Goal: Task Accomplishment & Management: Complete application form

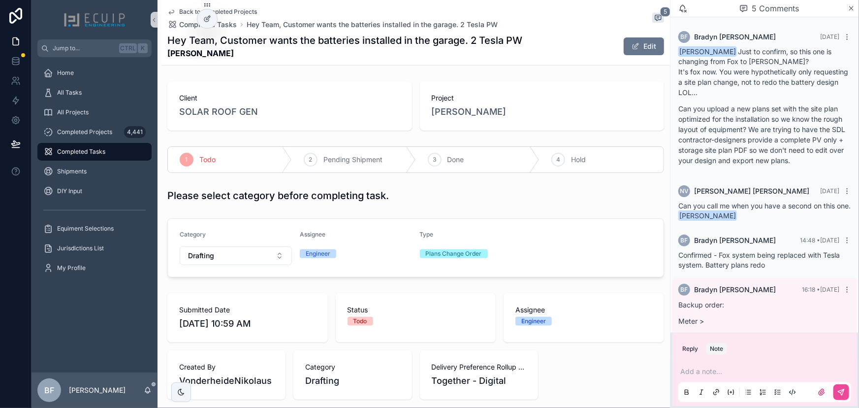
scroll to position [207, 0]
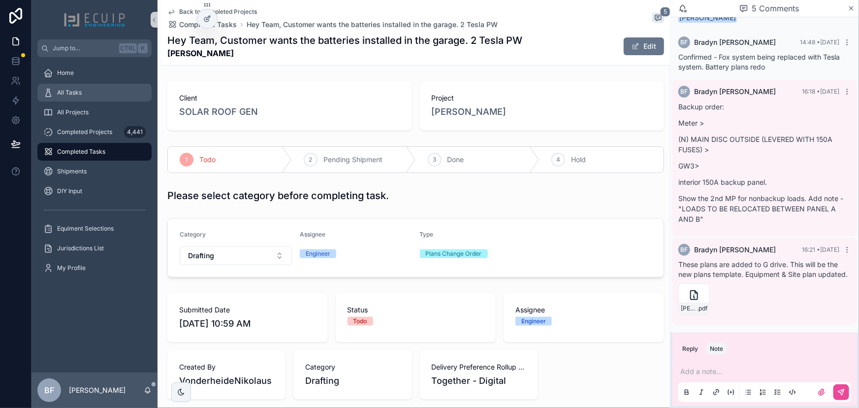
click at [88, 95] on div "All Tasks" at bounding box center [94, 93] width 102 height 16
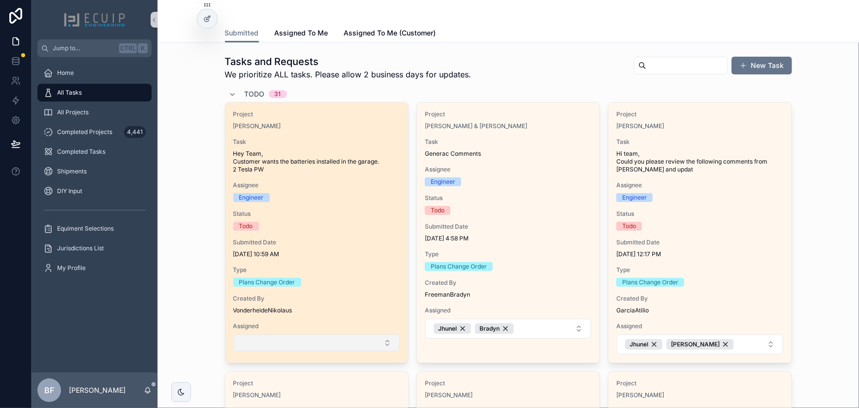
click at [350, 342] on button "Select Button" at bounding box center [317, 342] width 166 height 17
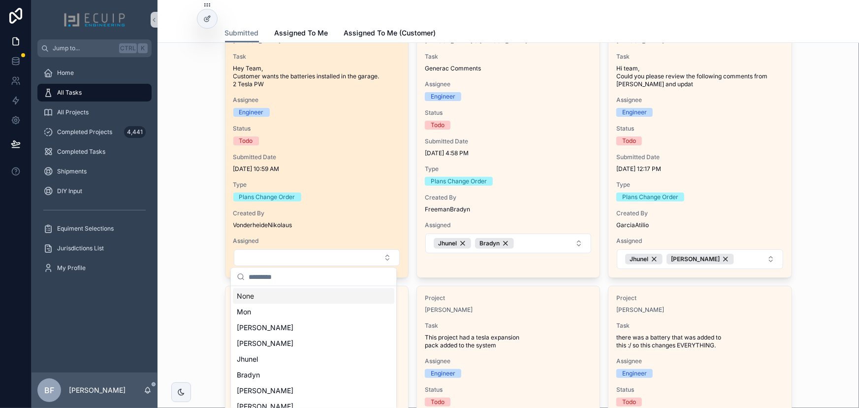
scroll to position [89, 0]
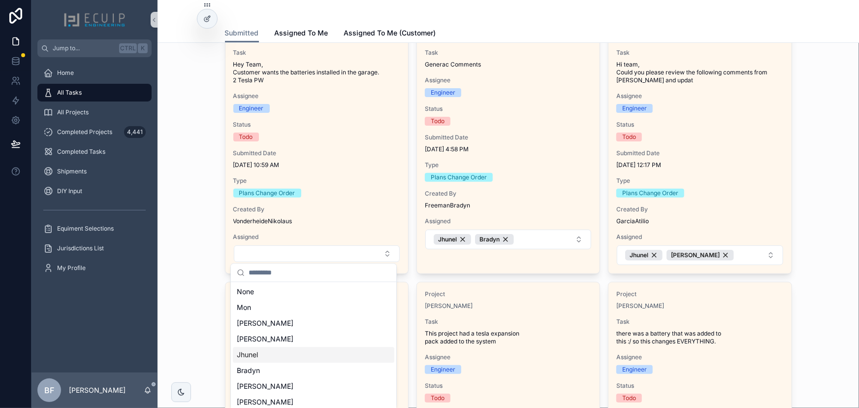
click at [264, 355] on div "Jhunel" at bounding box center [314, 355] width 162 height 16
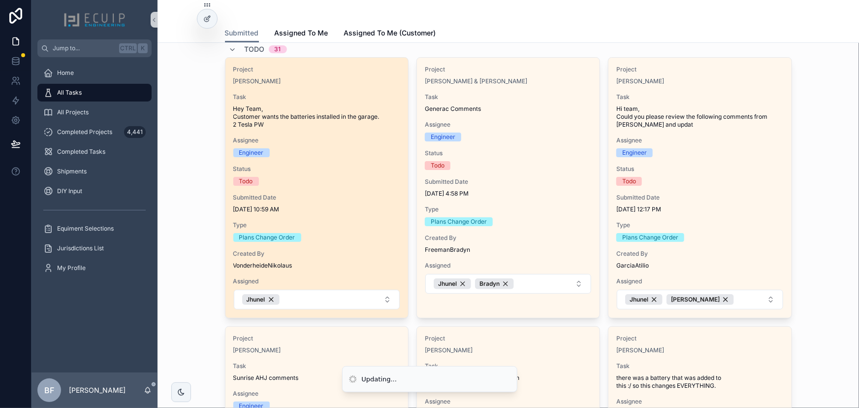
scroll to position [44, 0]
click at [321, 85] on div "Project Paul Boyd Task Hey Team, Customer wants the batteries installed in the …" at bounding box center [317, 188] width 183 height 260
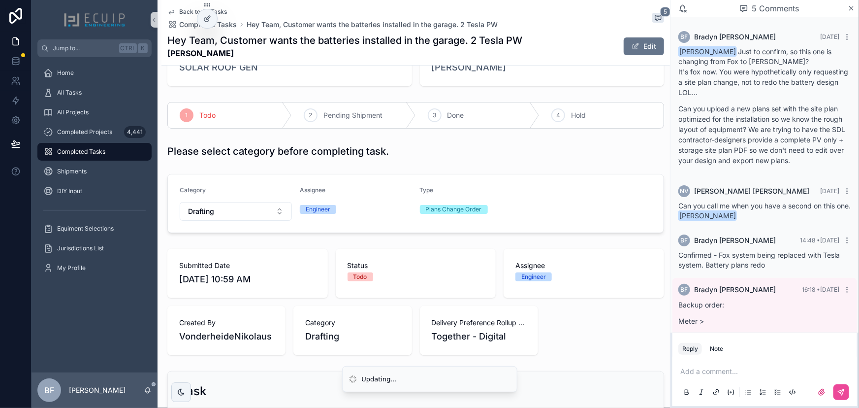
scroll to position [207, 0]
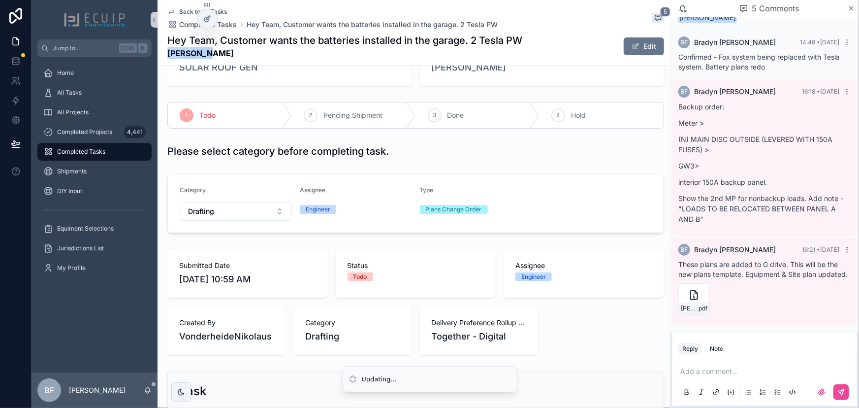
drag, startPoint x: 206, startPoint y: 57, endPoint x: 163, endPoint y: 58, distance: 42.4
click at [163, 58] on div "Back to All Tasks Completed Tasks Hey Team, Customer wants the batteries instal…" at bounding box center [416, 32] width 509 height 65
copy strong "Paul Boyd"
click at [241, 92] on div "Client SOLAR ROOF GEN Project Paul Boyd 1 Todo 2 Pending Shipment 3 Done 4 Hold…" at bounding box center [416, 357] width 509 height 648
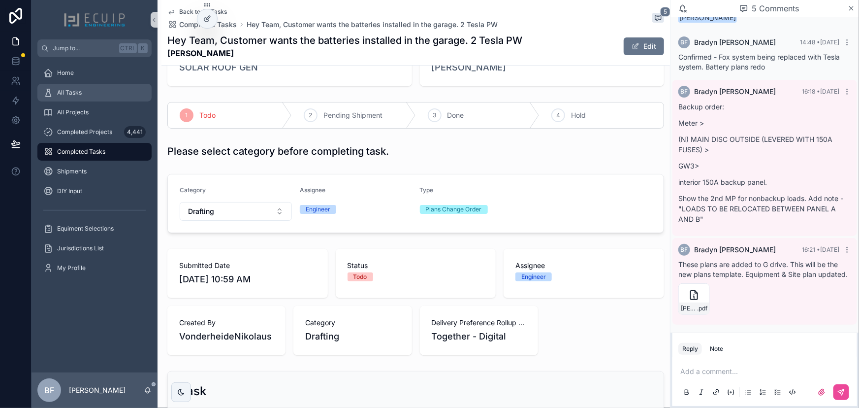
click at [127, 95] on div "All Tasks" at bounding box center [94, 93] width 102 height 16
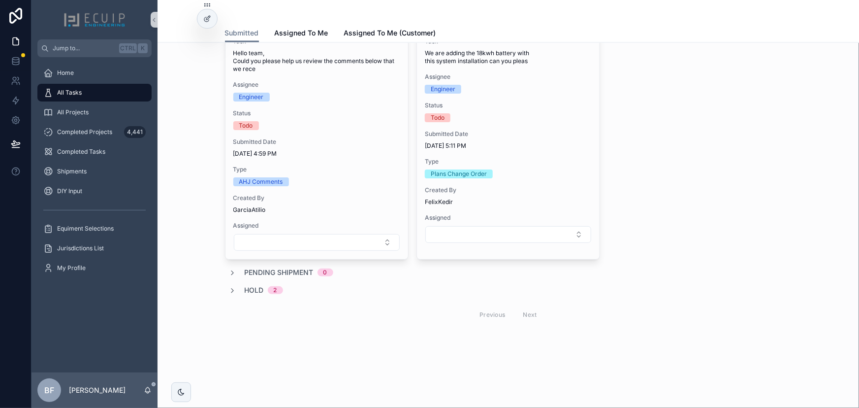
scroll to position [2779, 0]
click at [253, 293] on span "Hold" at bounding box center [254, 289] width 19 height 10
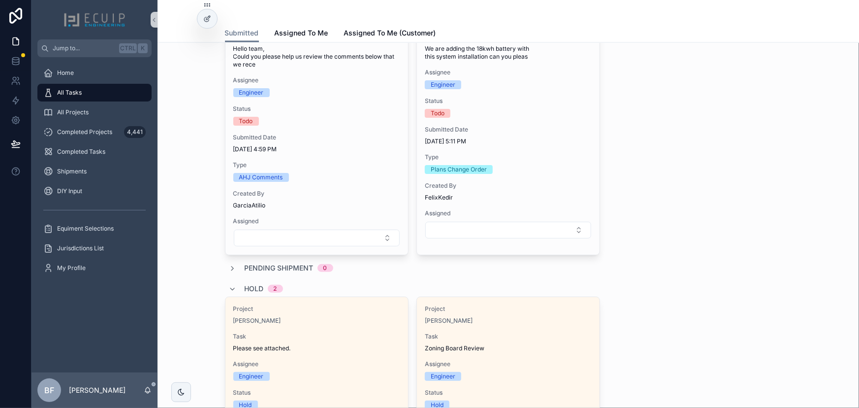
click at [253, 293] on span "Hold" at bounding box center [254, 289] width 19 height 10
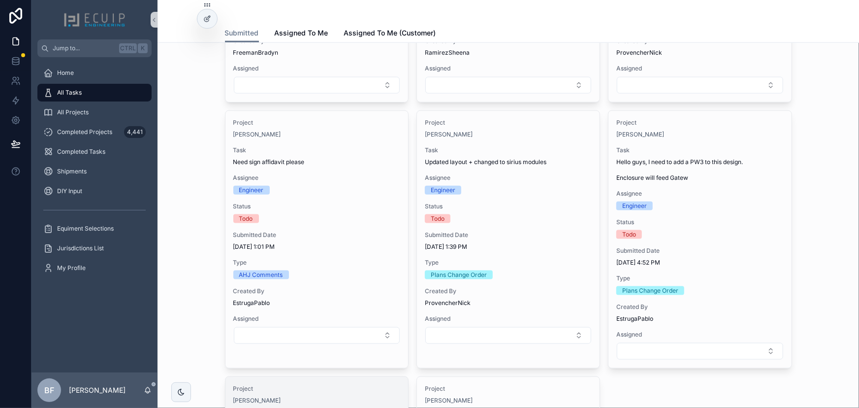
scroll to position [2376, 0]
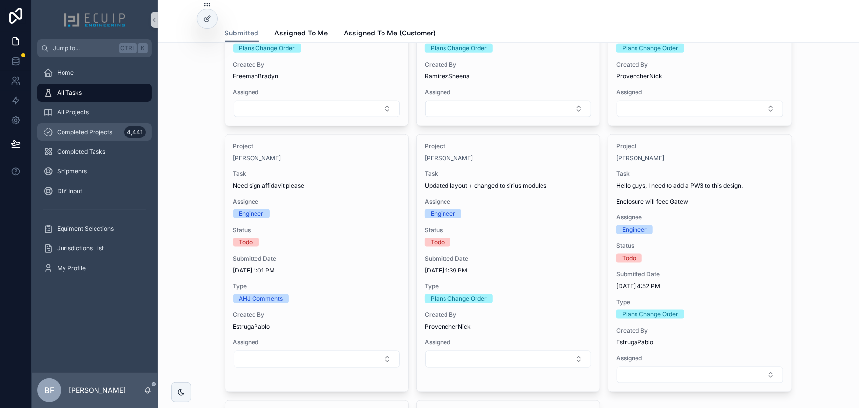
click at [105, 138] on div "Completed Projects 4,441" at bounding box center [94, 132] width 102 height 16
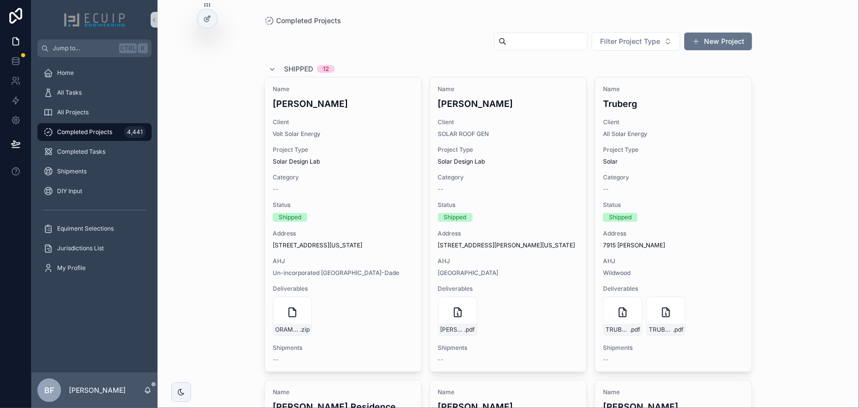
click at [507, 37] on input "scrollable content" at bounding box center [547, 41] width 81 height 14
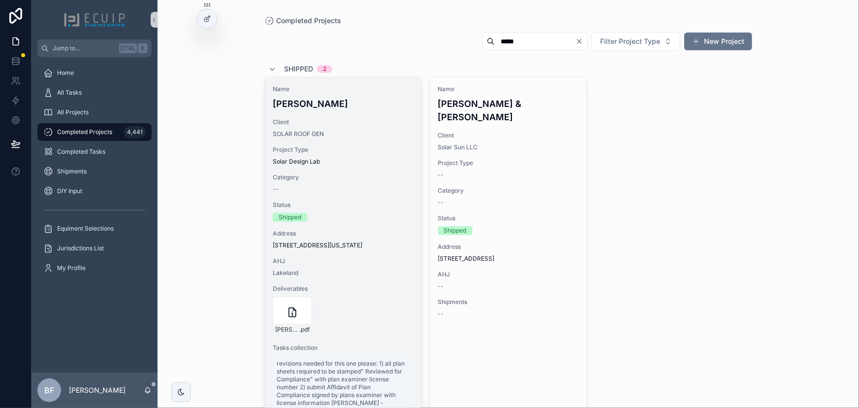
type input "*****"
click at [394, 115] on div "Name Daniel Straw Client SOLAR ROOF GEN Project Type Solar Design Lab Category …" at bounding box center [343, 269] width 157 height 385
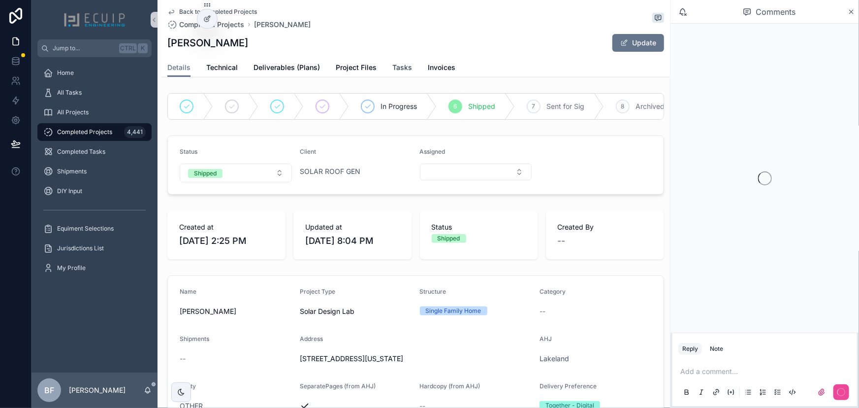
click at [394, 69] on span "Tasks" at bounding box center [402, 68] width 20 height 10
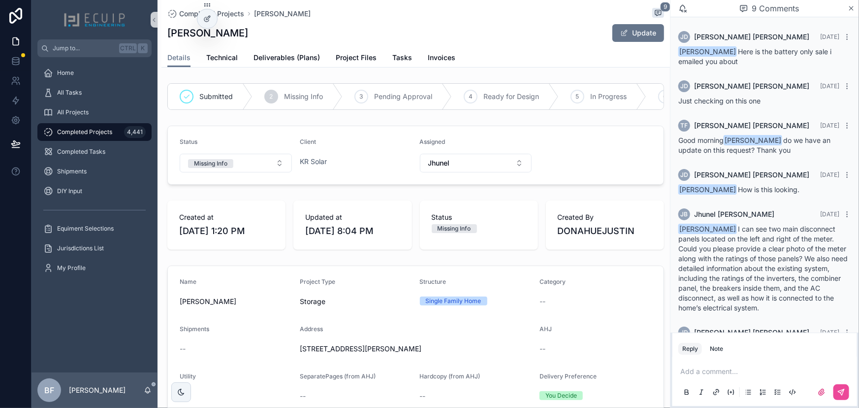
scroll to position [187, 0]
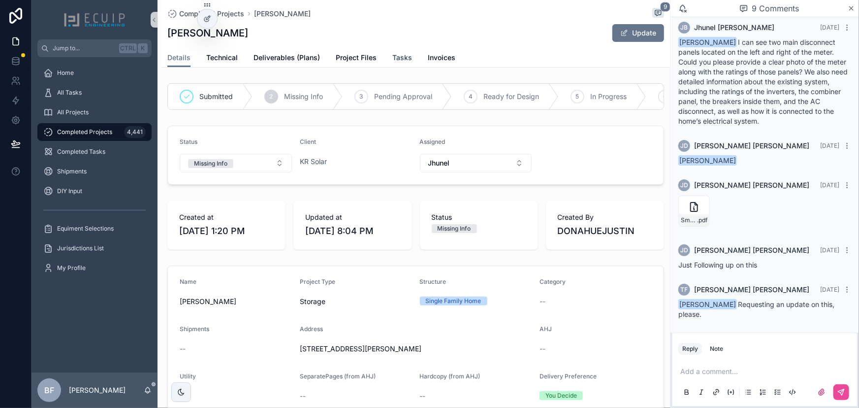
click at [403, 57] on span "Tasks" at bounding box center [402, 58] width 20 height 10
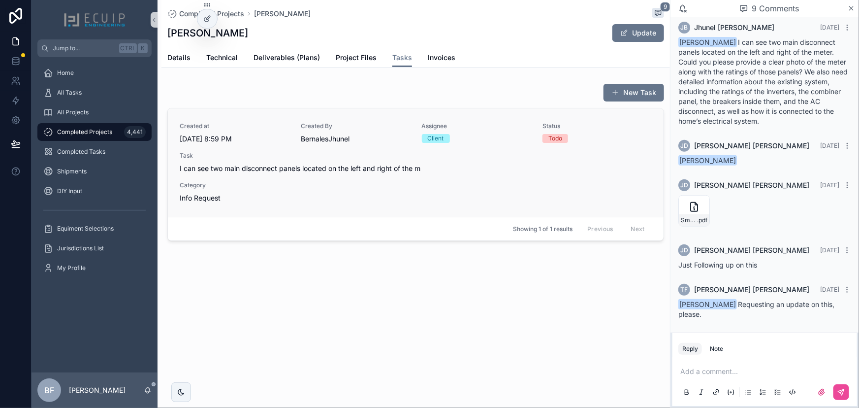
click at [447, 167] on span "I can see two main disconnect panels located on the left and right of the m" at bounding box center [416, 168] width 472 height 10
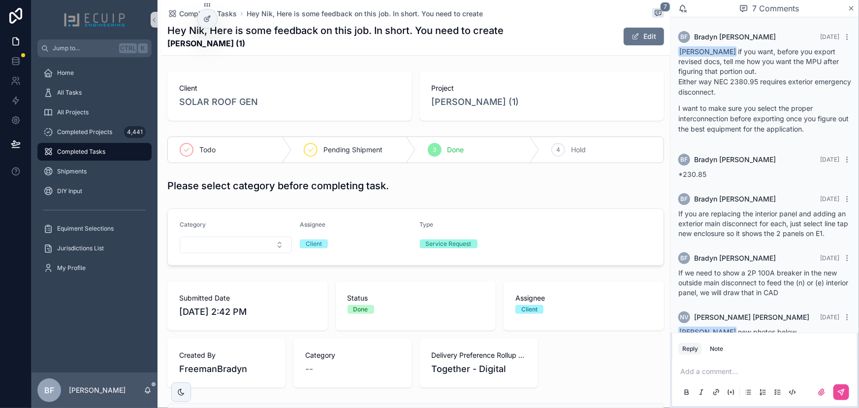
scroll to position [283, 0]
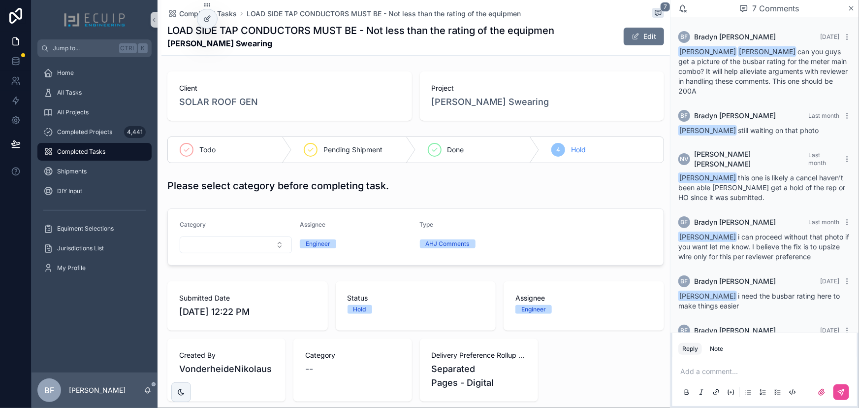
scroll to position [157, 0]
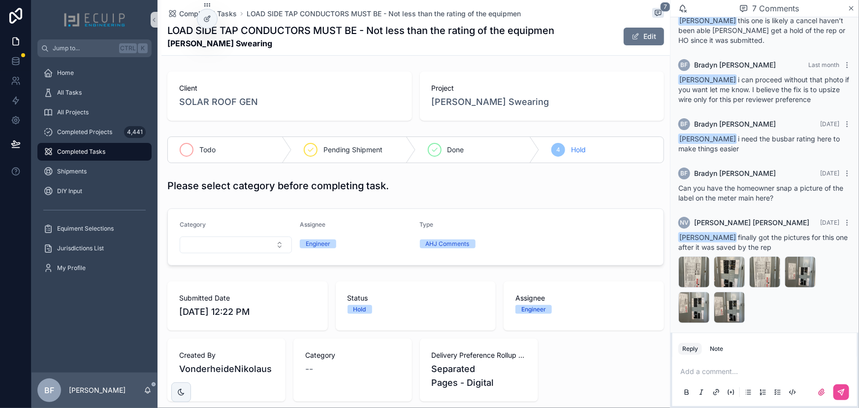
click at [216, 152] on div "Todo" at bounding box center [230, 150] width 124 height 26
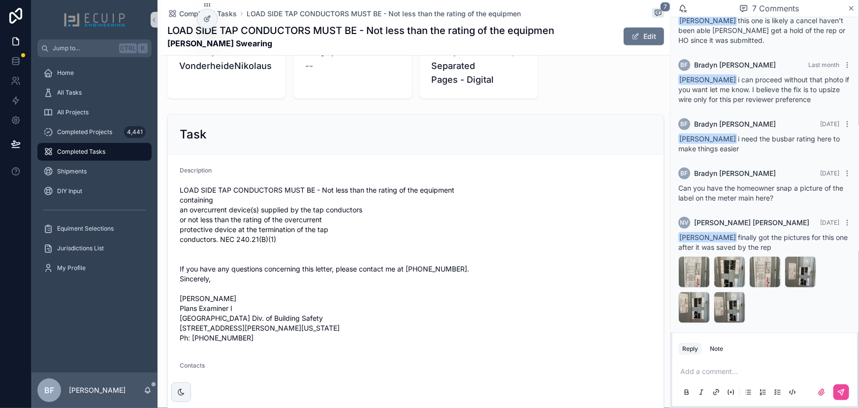
scroll to position [403, 0]
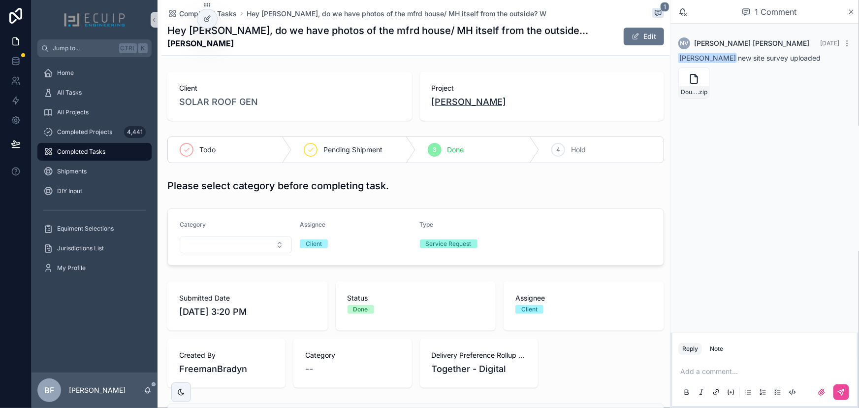
click at [458, 104] on span "[PERSON_NAME]" at bounding box center [469, 102] width 75 height 14
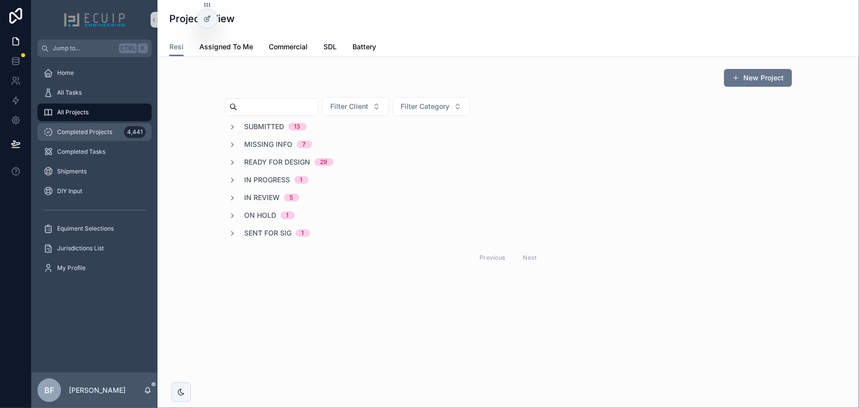
drag, startPoint x: 104, startPoint y: 128, endPoint x: 215, endPoint y: 115, distance: 111.6
click at [104, 128] on span "Completed Projects" at bounding box center [84, 132] width 55 height 8
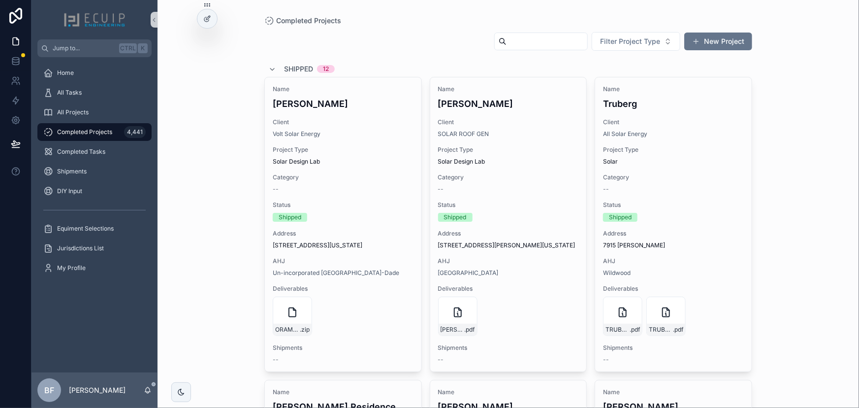
click at [507, 39] on input "scrollable content" at bounding box center [547, 41] width 81 height 14
paste input "**********"
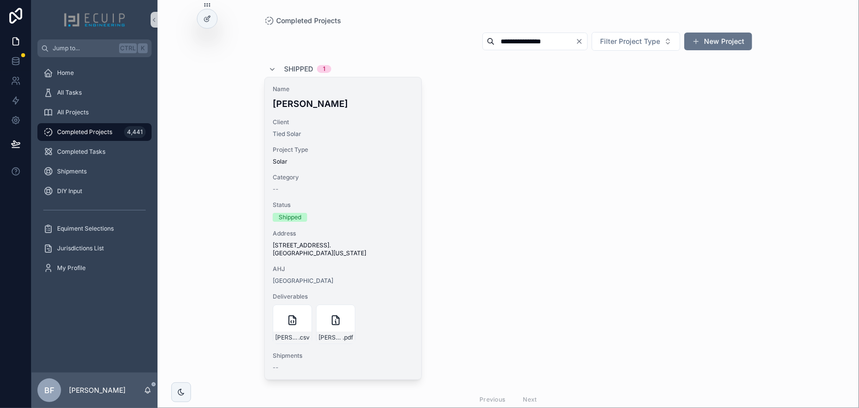
type input "**********"
click at [374, 104] on h4 "Deryck Nicholson" at bounding box center [343, 103] width 141 height 13
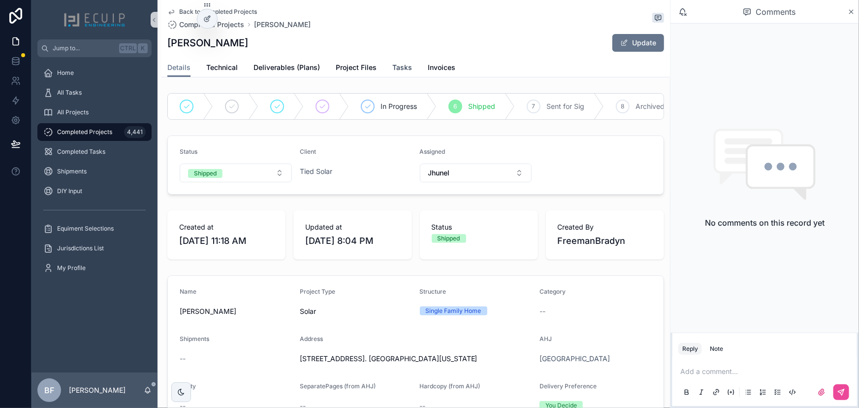
click at [399, 60] on link "Tasks" at bounding box center [402, 69] width 20 height 20
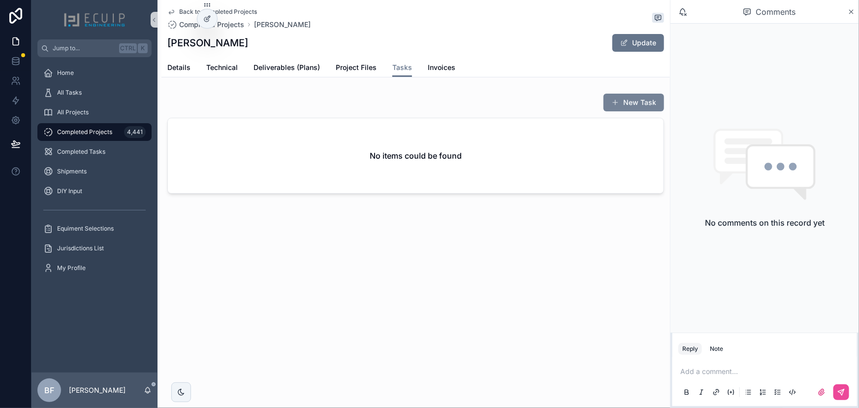
click at [611, 105] on button "New Task" at bounding box center [634, 103] width 61 height 18
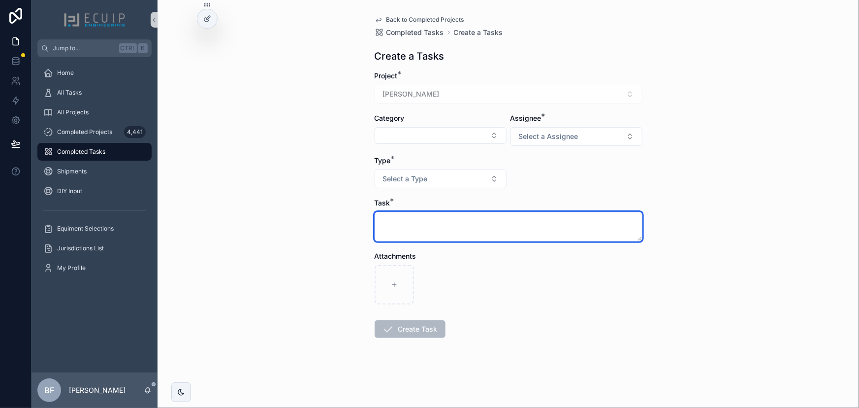
click at [436, 236] on textarea "scrollable content" at bounding box center [509, 227] width 268 height 30
paste textarea "**********"
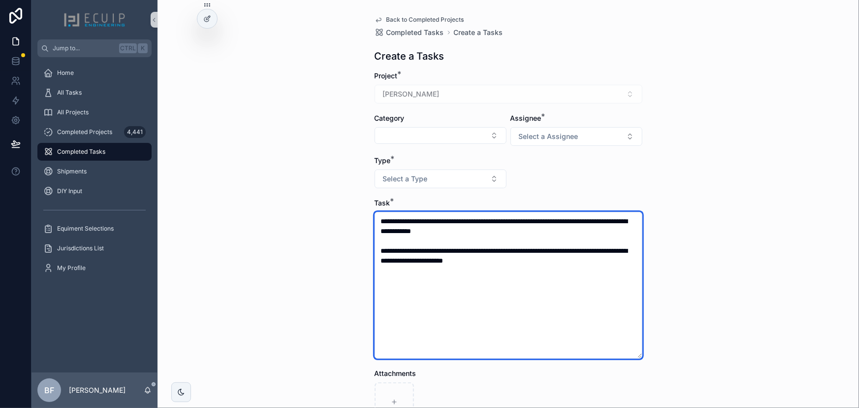
type textarea "**********"
click at [560, 281] on textarea "**********" at bounding box center [509, 285] width 268 height 147
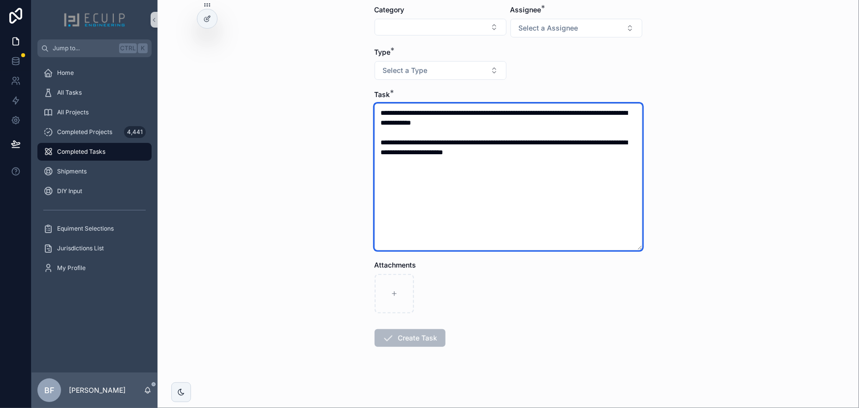
scroll to position [109, 0]
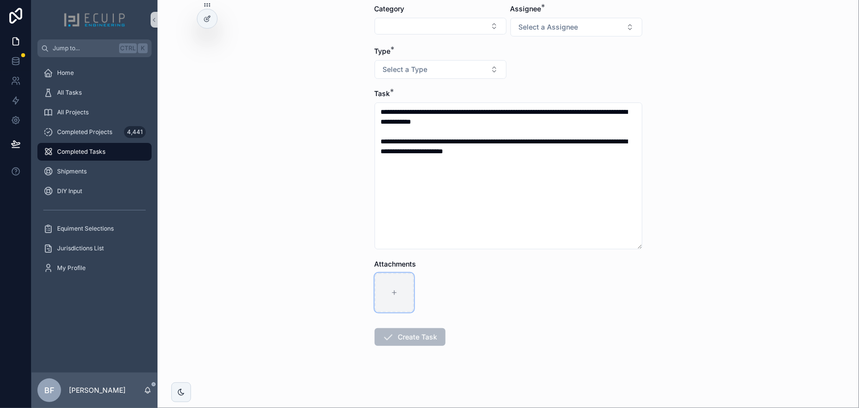
click at [386, 305] on div "scrollable content" at bounding box center [394, 292] width 39 height 39
type input "**********"
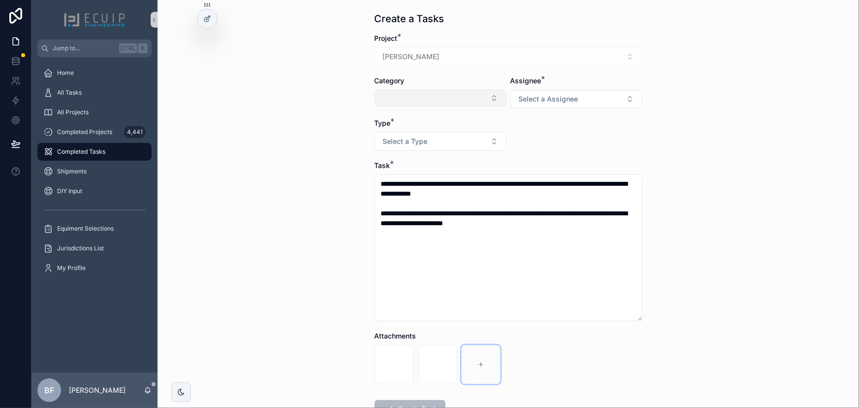
scroll to position [20, 0]
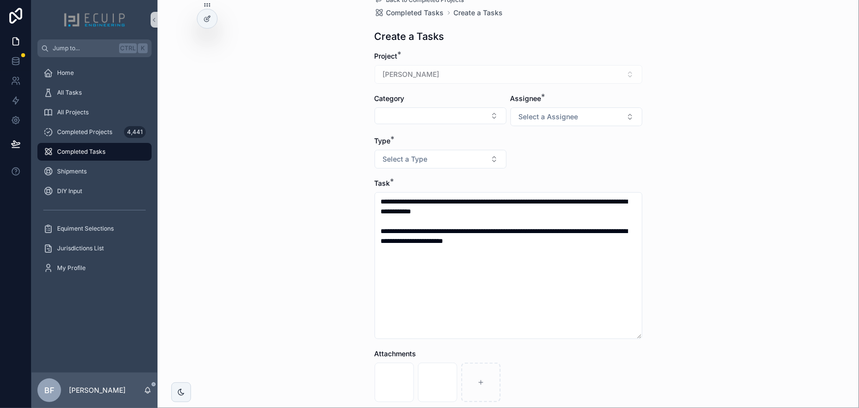
click at [417, 102] on div "Category" at bounding box center [441, 99] width 132 height 10
click at [422, 109] on button "Select Button" at bounding box center [441, 115] width 132 height 17
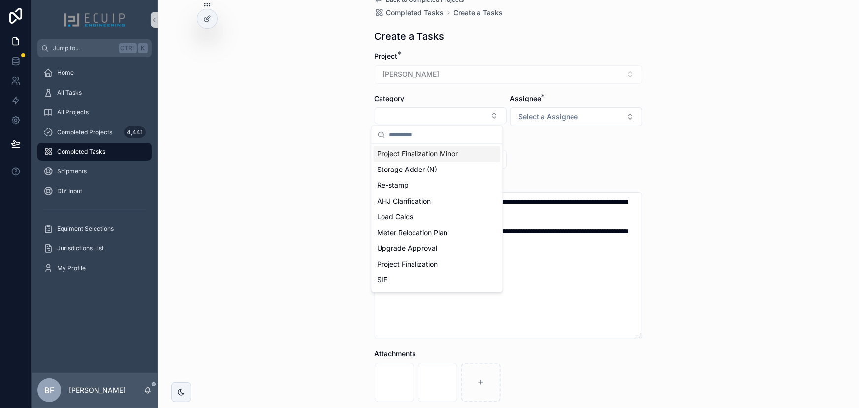
click at [325, 145] on div "**********" at bounding box center [509, 184] width 702 height 408
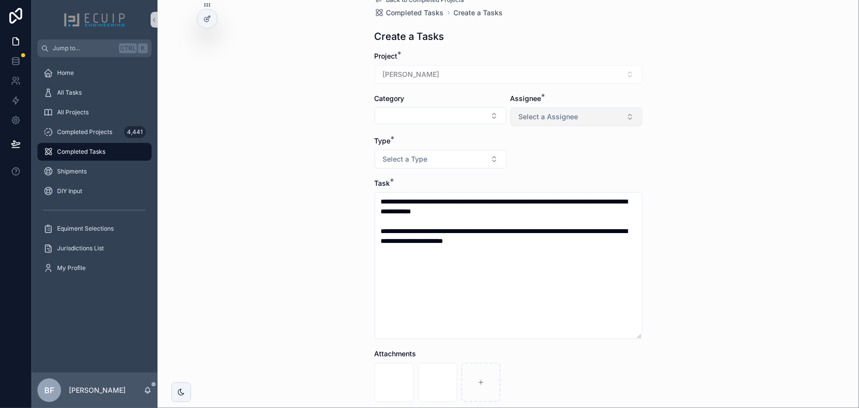
click at [597, 110] on button "Select a Assignee" at bounding box center [577, 116] width 132 height 19
click at [541, 155] on div "Engineer" at bounding box center [532, 155] width 25 height 9
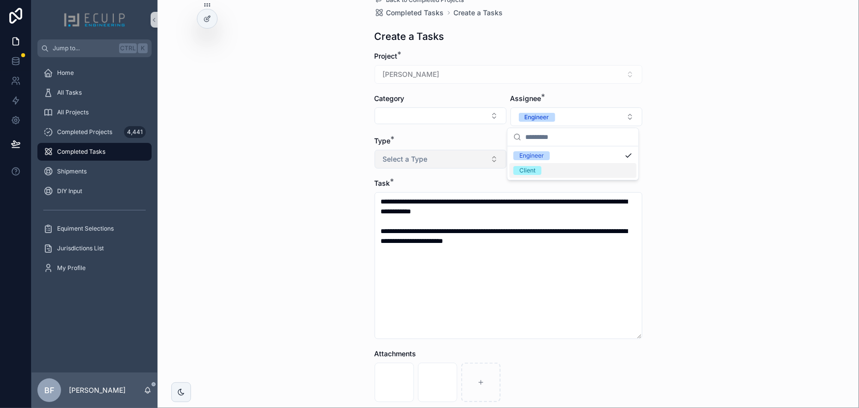
click at [479, 162] on button "Select a Type" at bounding box center [441, 159] width 132 height 19
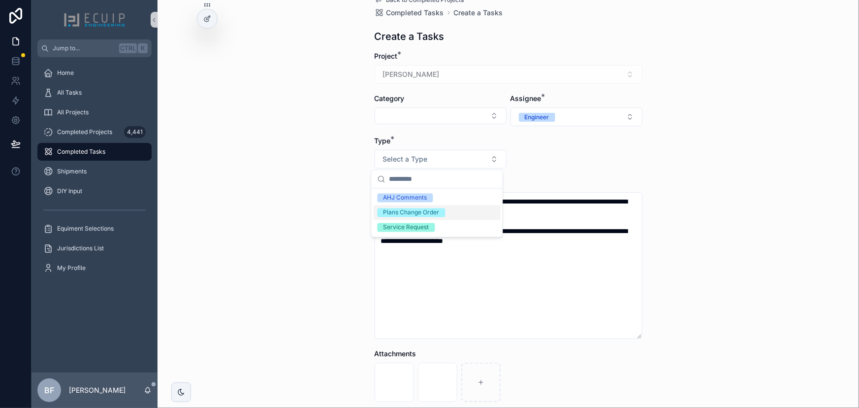
click at [421, 211] on div "Plans Change Order" at bounding box center [412, 212] width 56 height 9
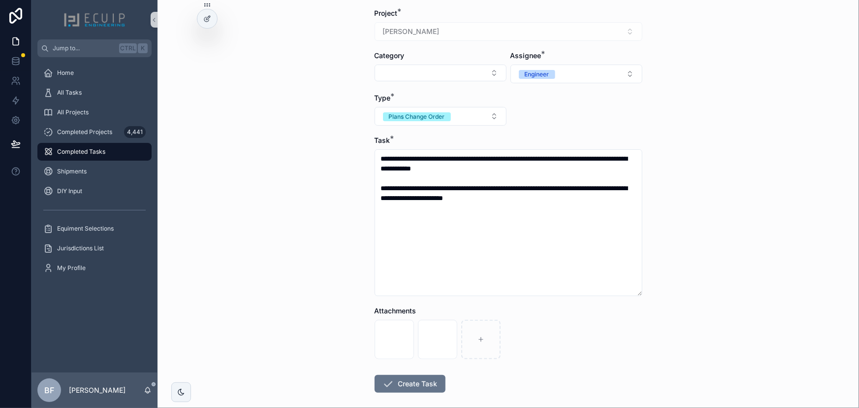
scroll to position [65, 0]
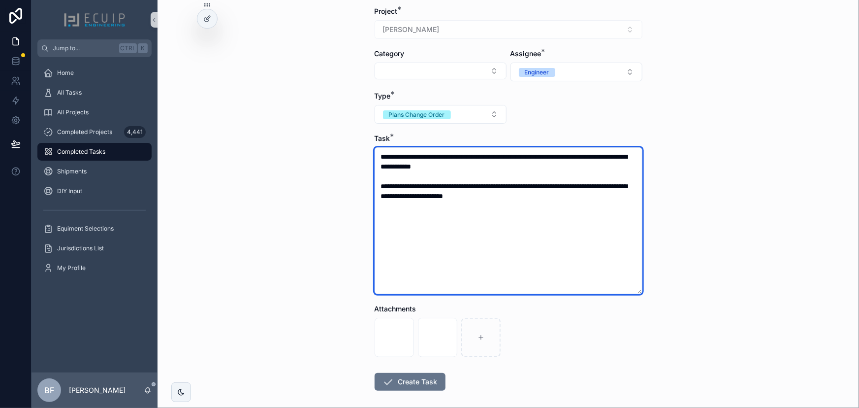
click at [532, 218] on textarea "**********" at bounding box center [509, 220] width 268 height 147
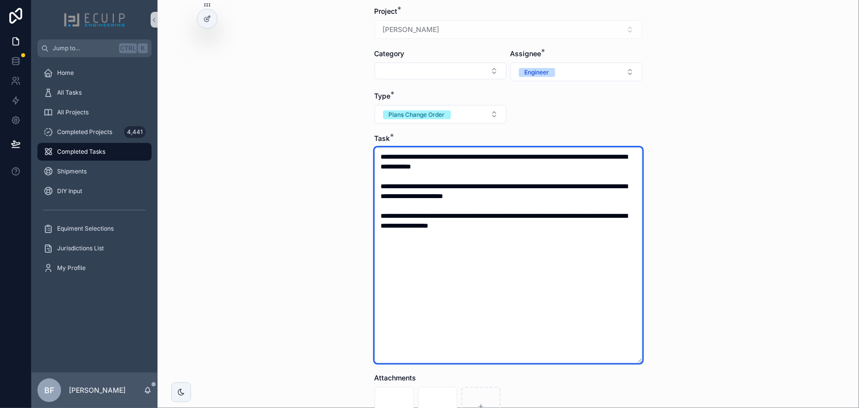
click at [377, 152] on textarea "**********" at bounding box center [509, 255] width 268 height 216
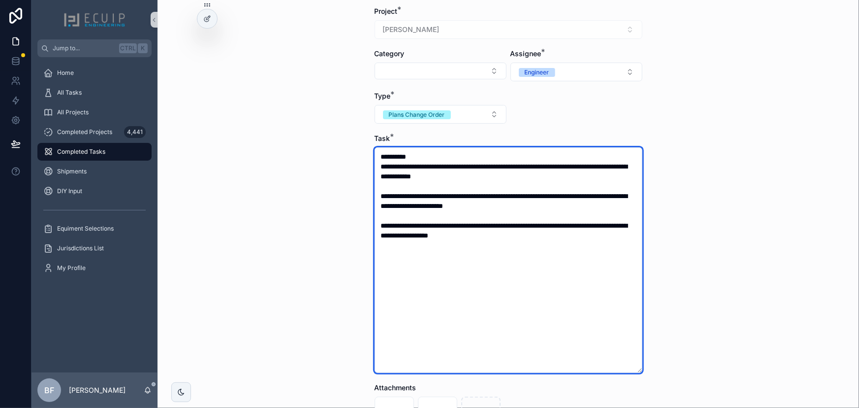
click at [394, 181] on textarea "**********" at bounding box center [509, 260] width 268 height 226
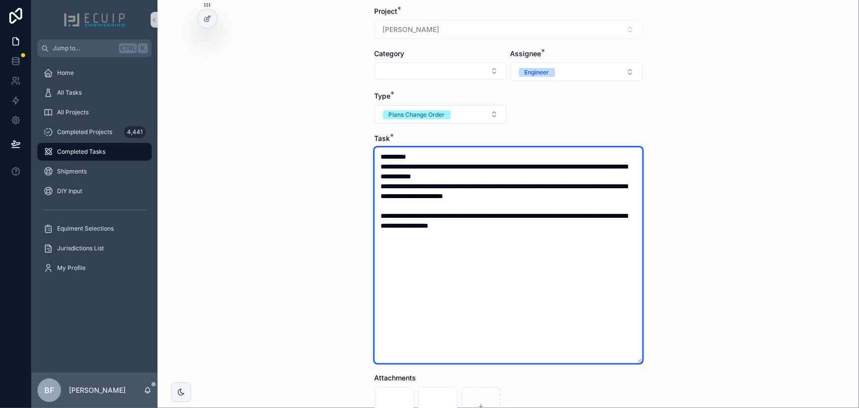
click at [385, 214] on textarea "**********" at bounding box center [509, 255] width 268 height 216
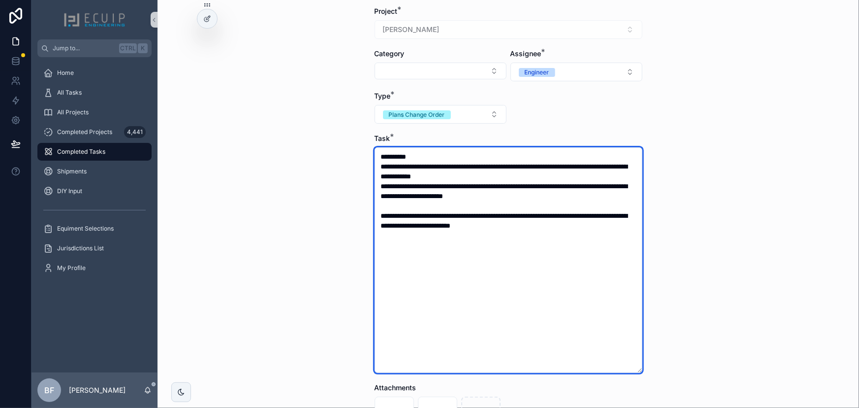
click at [556, 224] on textarea "**********" at bounding box center [509, 260] width 268 height 226
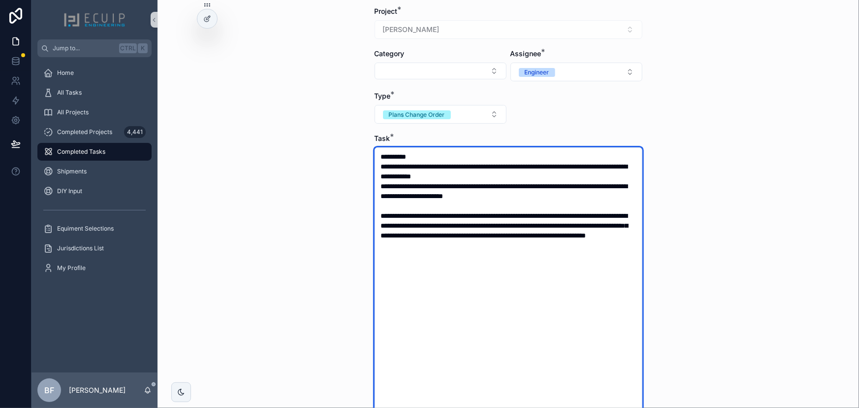
click at [585, 241] on textarea "**********" at bounding box center [509, 299] width 268 height 304
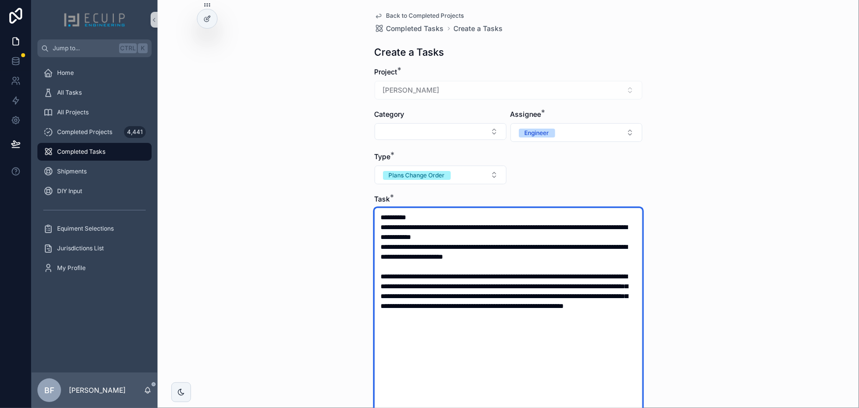
scroll to position [0, 0]
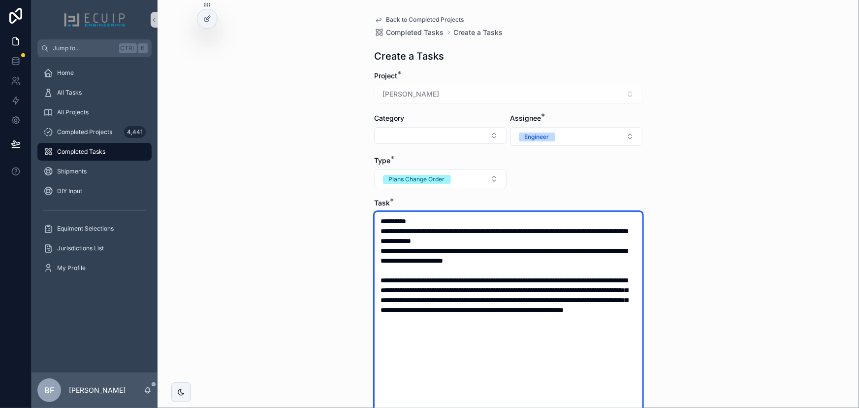
click at [399, 274] on textarea "**********" at bounding box center [509, 364] width 268 height 304
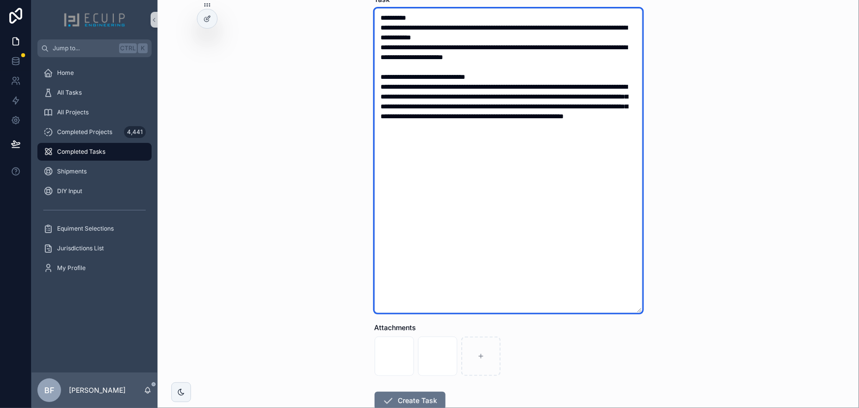
scroll to position [267, 0]
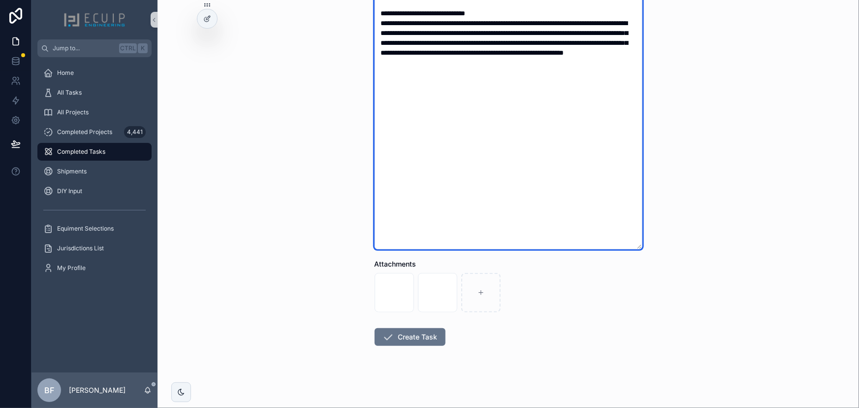
click at [602, 67] on textarea "**********" at bounding box center [509, 97] width 268 height 304
type textarea "**********"
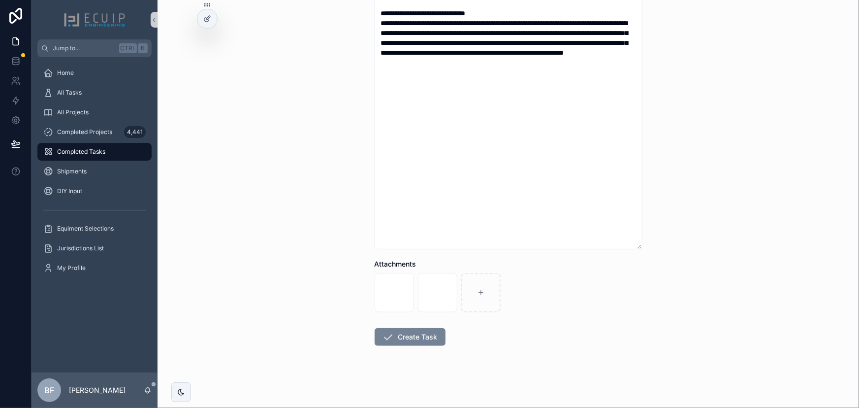
click at [391, 343] on button "Create Task" at bounding box center [410, 337] width 71 height 18
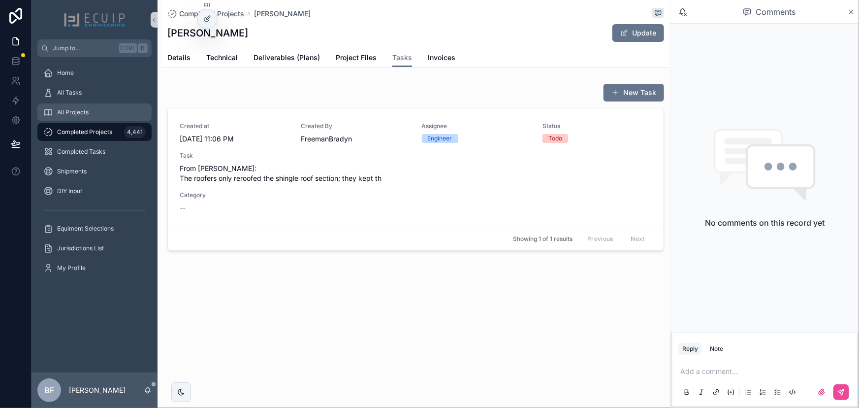
click at [102, 103] on link "All Projects" at bounding box center [94, 112] width 114 height 18
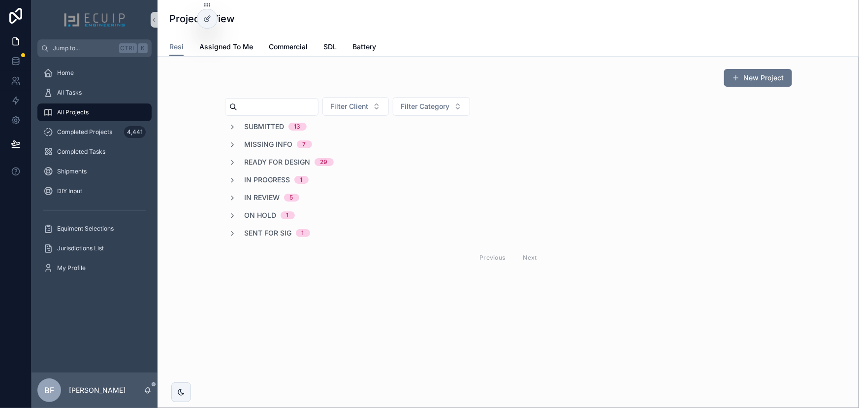
click at [304, 104] on input "scrollable content" at bounding box center [277, 107] width 81 height 14
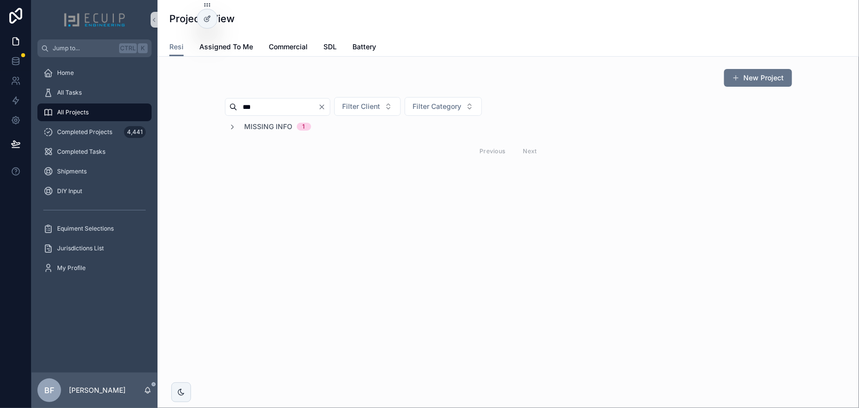
type input "***"
click at [275, 129] on span "Missing Info" at bounding box center [269, 127] width 48 height 10
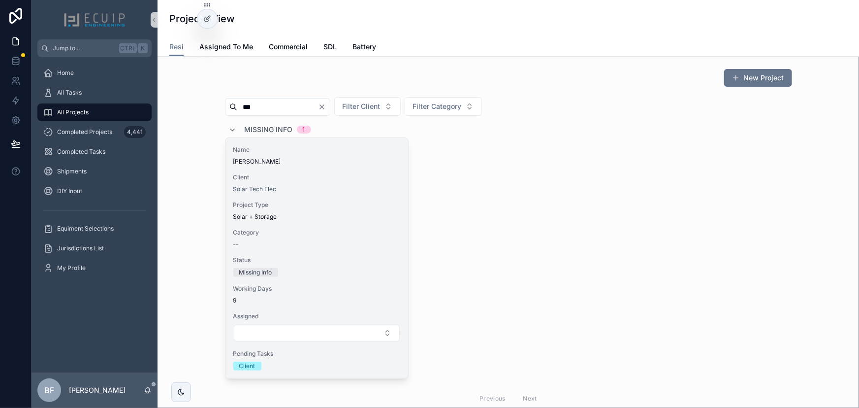
click at [276, 149] on span "Name" at bounding box center [316, 150] width 167 height 8
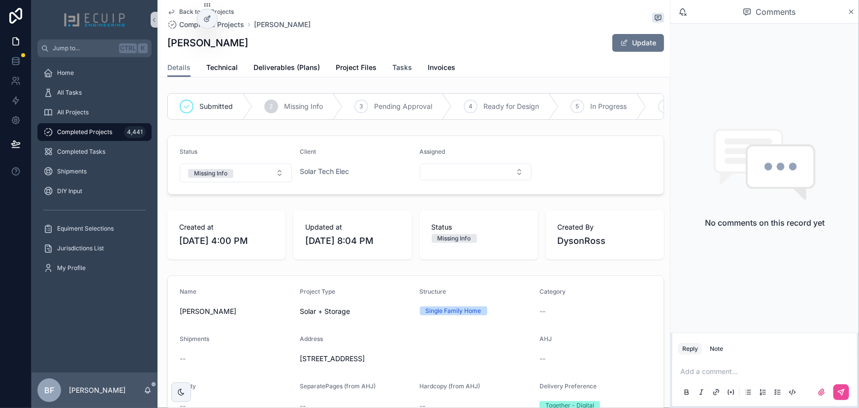
click at [405, 73] on link "Tasks" at bounding box center [402, 69] width 20 height 20
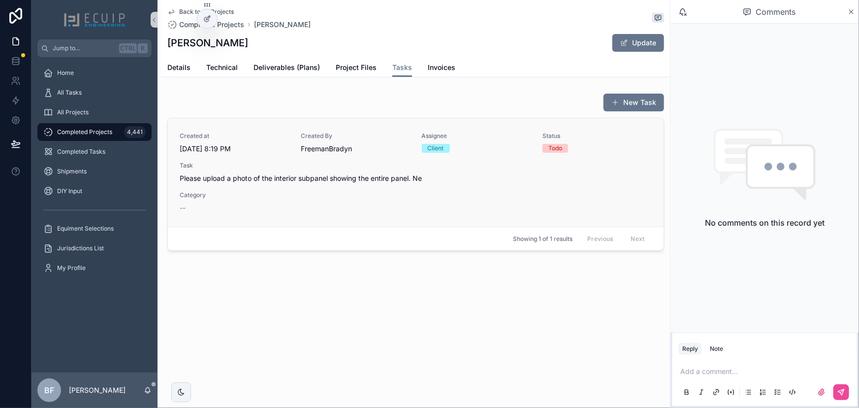
click at [404, 155] on div "Created at 9/17/2025 8:19 PM Created By FreemanBradyn Assignee Client Status To…" at bounding box center [416, 172] width 472 height 81
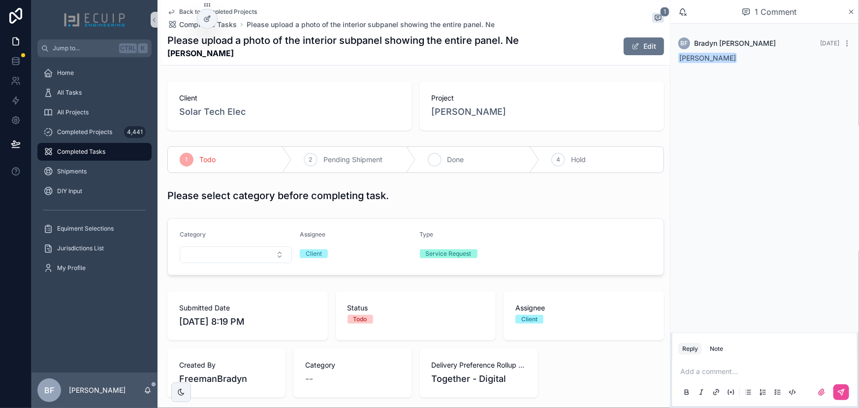
click at [449, 166] on div "3 Done" at bounding box center [478, 160] width 124 height 26
click at [470, 99] on span "Project" at bounding box center [542, 98] width 221 height 10
click at [470, 113] on span "Sitki Yilmaz" at bounding box center [469, 112] width 75 height 14
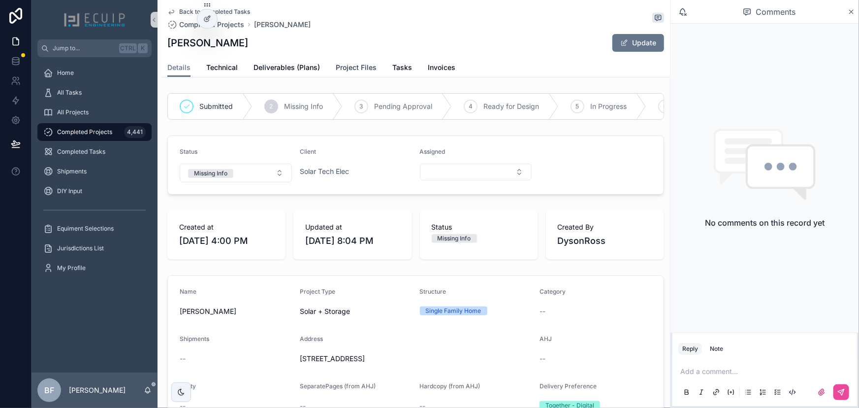
click at [344, 68] on span "Project Files" at bounding box center [356, 68] width 41 height 10
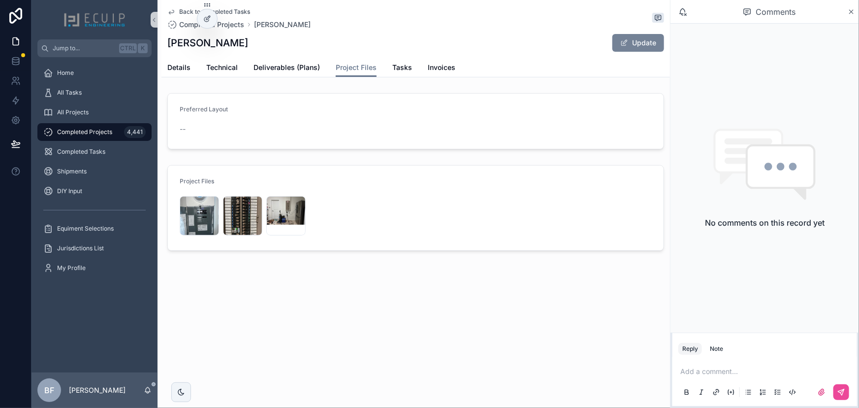
click at [650, 48] on button "Update" at bounding box center [639, 43] width 52 height 18
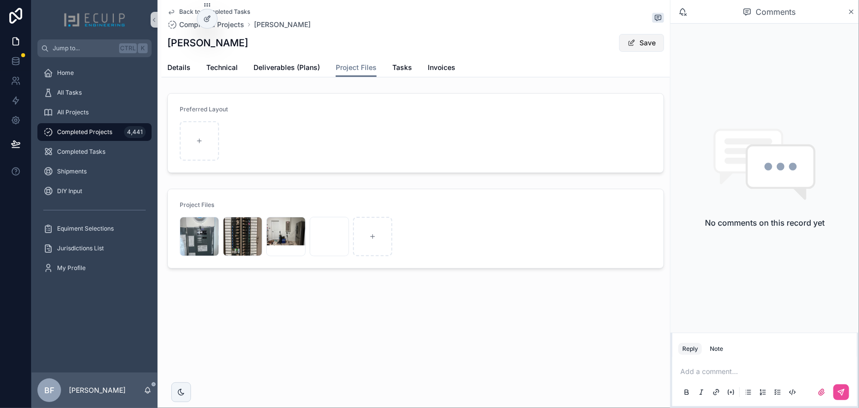
click at [636, 39] on button "Save" at bounding box center [641, 43] width 45 height 18
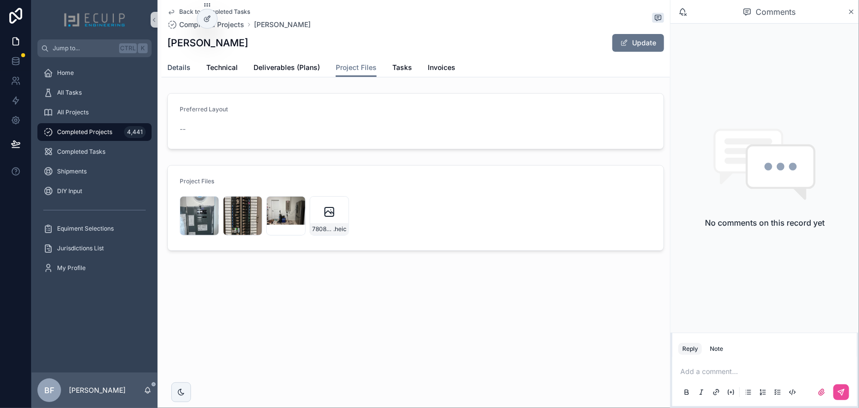
click at [172, 76] on link "Details" at bounding box center [178, 69] width 23 height 20
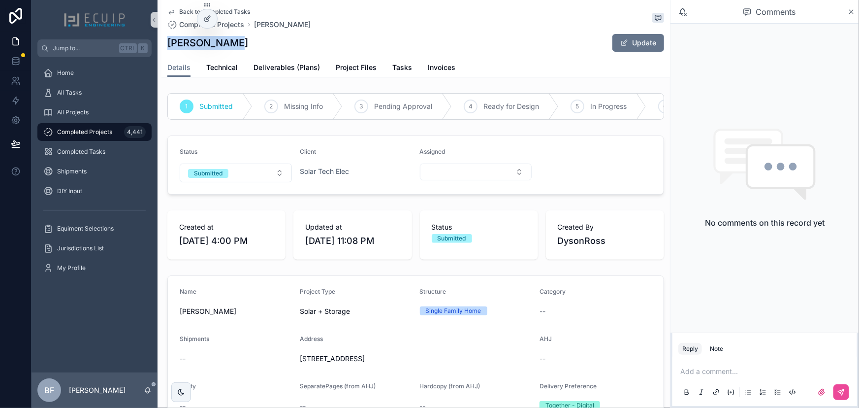
drag, startPoint x: 242, startPoint y: 50, endPoint x: 163, endPoint y: 44, distance: 79.5
click at [163, 44] on div "Back to Completed Tasks Completed Projects Sitki Yilmaz Sitki Yilmaz Update Det…" at bounding box center [416, 38] width 509 height 77
copy h1 "Sitki Yilmaz"
drag, startPoint x: 235, startPoint y: 180, endPoint x: 226, endPoint y: 186, distance: 11.3
click at [235, 180] on button "Submitted" at bounding box center [236, 172] width 112 height 19
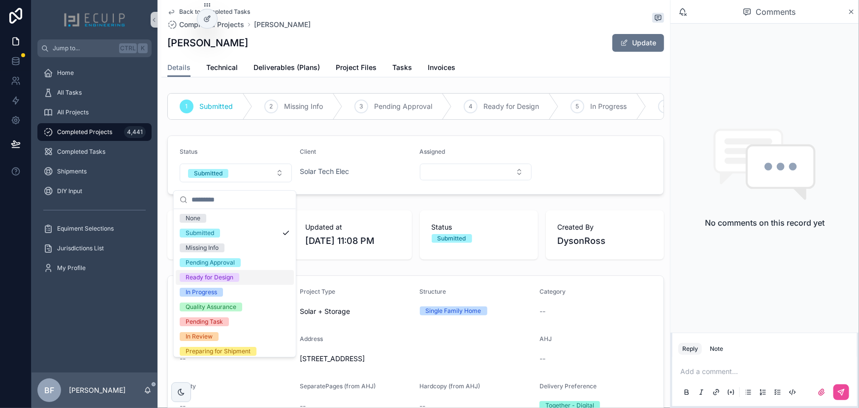
click at [205, 280] on div "Ready for Design" at bounding box center [210, 277] width 48 height 9
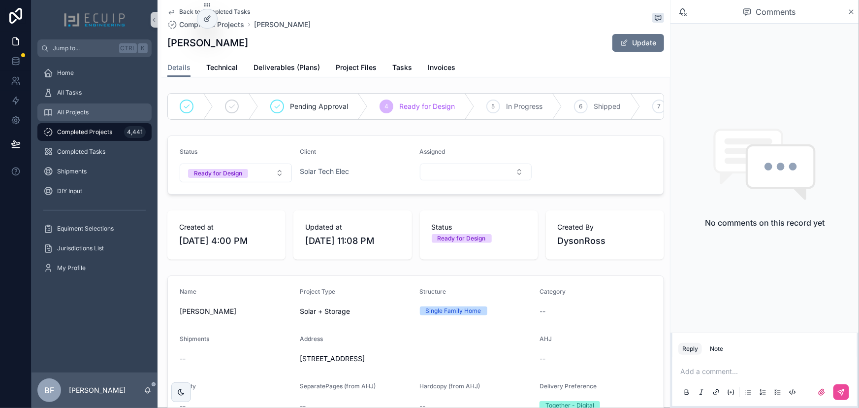
click at [85, 115] on span "All Projects" at bounding box center [73, 112] width 32 height 8
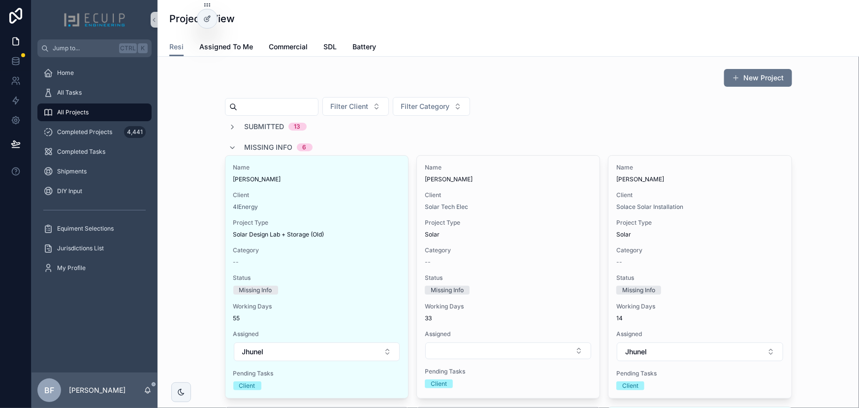
click at [267, 143] on span "Missing Info" at bounding box center [269, 147] width 48 height 10
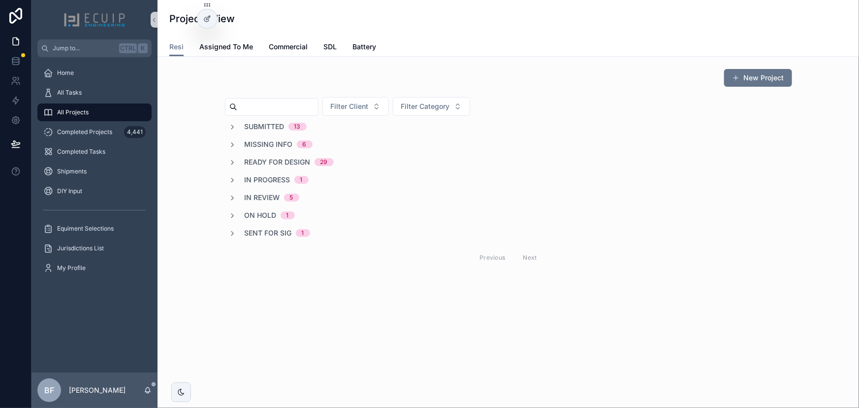
click at [259, 128] on span "Submitted" at bounding box center [265, 127] width 40 height 10
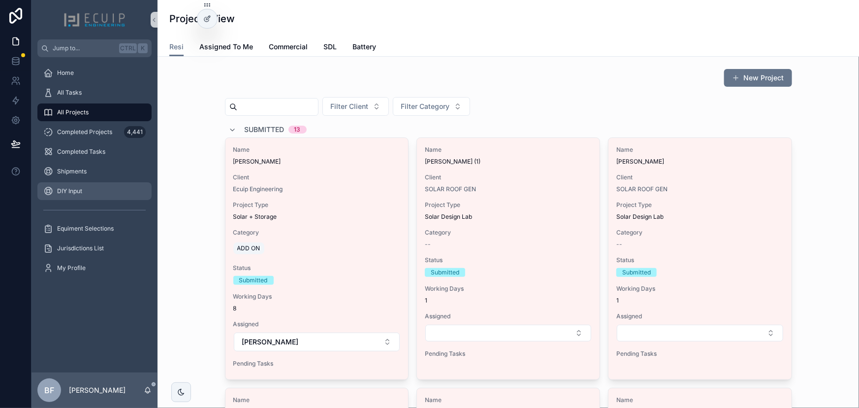
click at [107, 196] on div "DIY Input" at bounding box center [94, 191] width 102 height 16
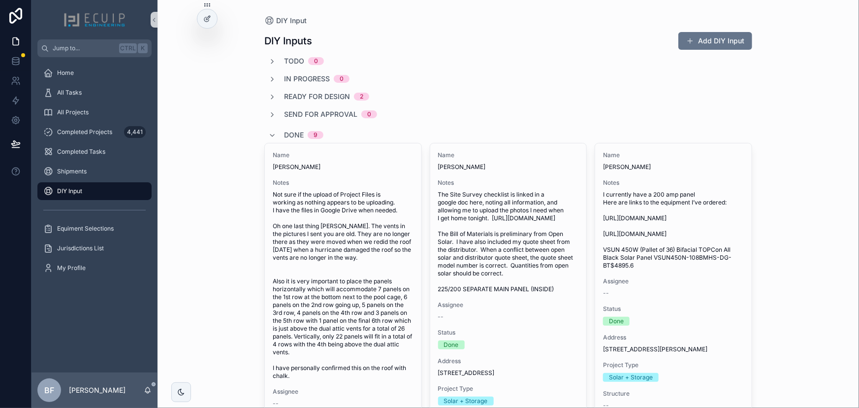
click at [284, 135] on span "Done" at bounding box center [294, 135] width 20 height 10
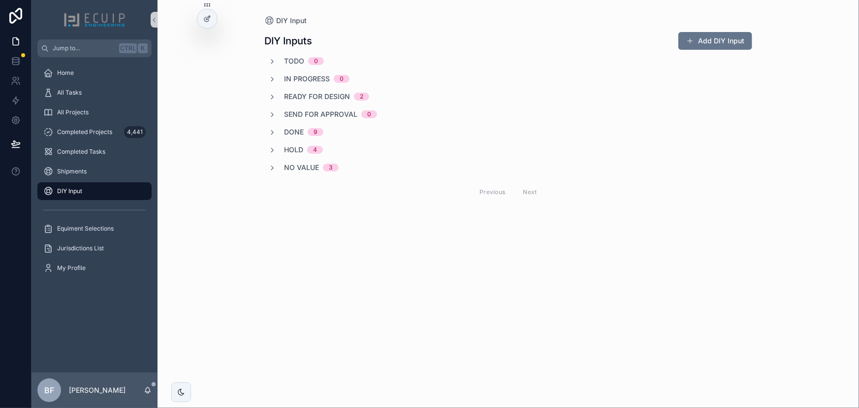
click at [328, 96] on span "Ready for design" at bounding box center [317, 97] width 66 height 10
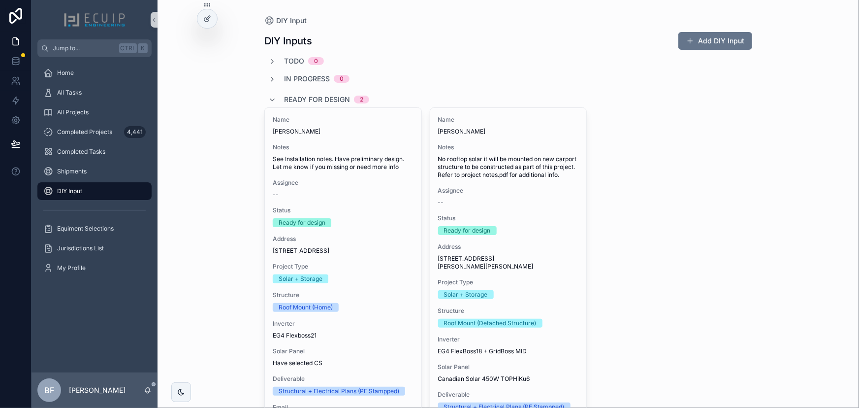
click at [328, 96] on span "Ready for design" at bounding box center [317, 100] width 66 height 10
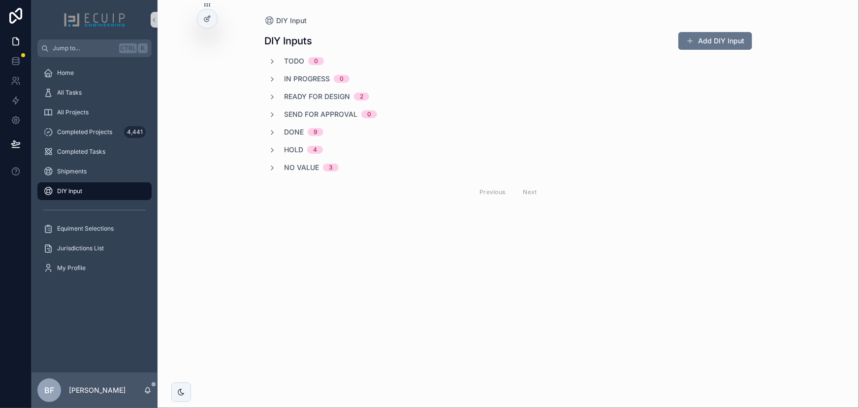
click at [291, 130] on span "Done" at bounding box center [294, 132] width 20 height 10
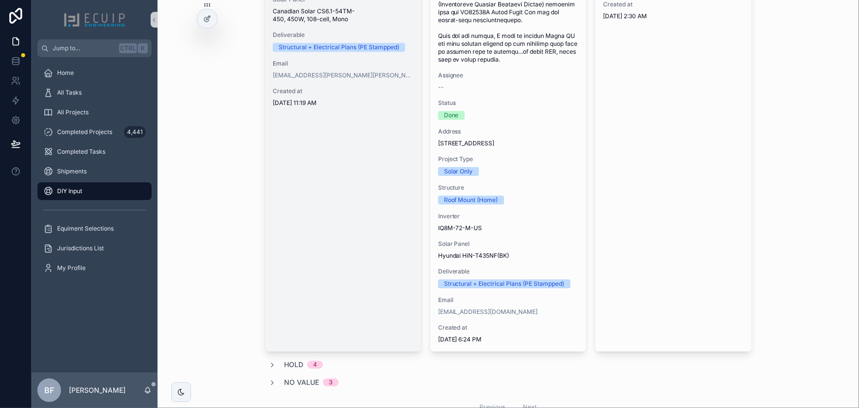
scroll to position [1566, 0]
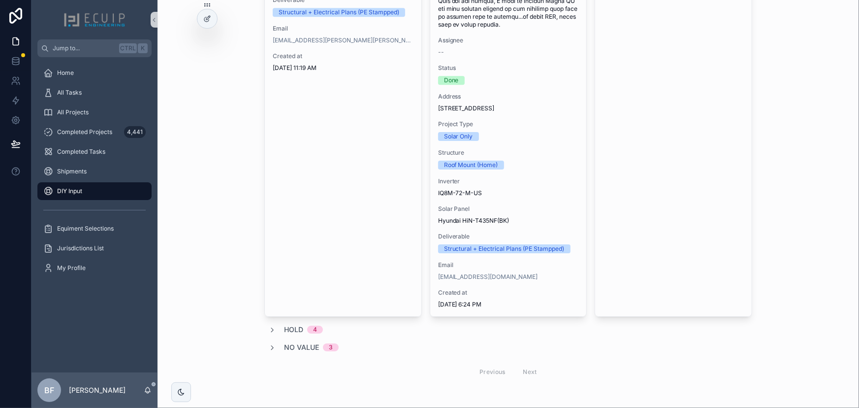
click at [297, 352] on span "No value" at bounding box center [301, 347] width 35 height 10
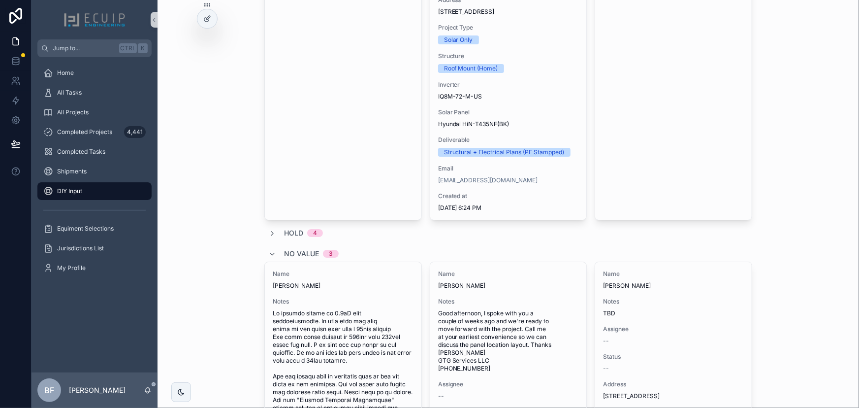
scroll to position [1701, 0]
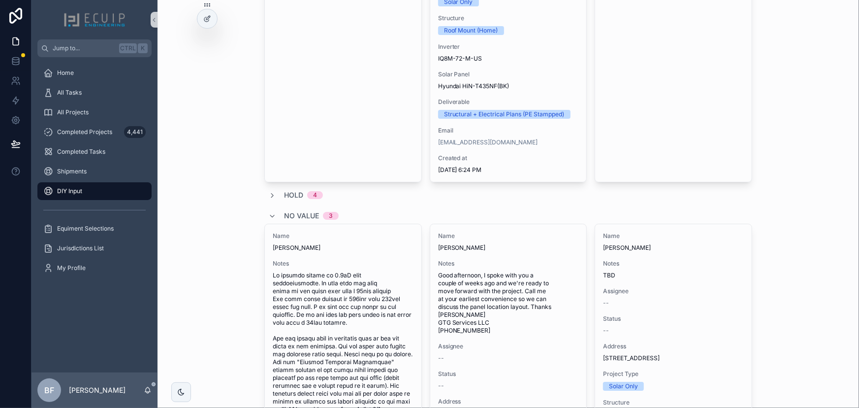
click at [284, 221] on span "No value" at bounding box center [301, 216] width 35 height 10
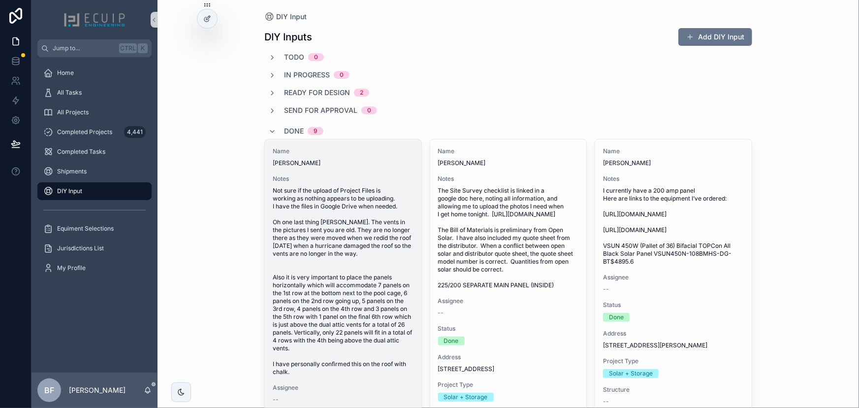
scroll to position [0, 0]
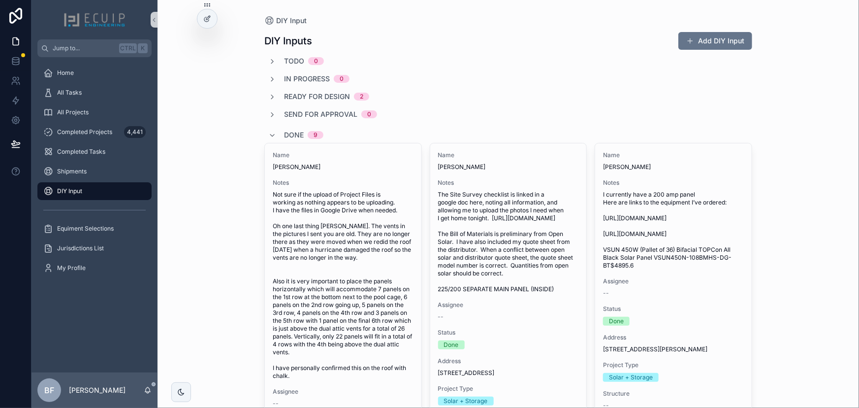
click at [288, 137] on span "Done" at bounding box center [294, 135] width 20 height 10
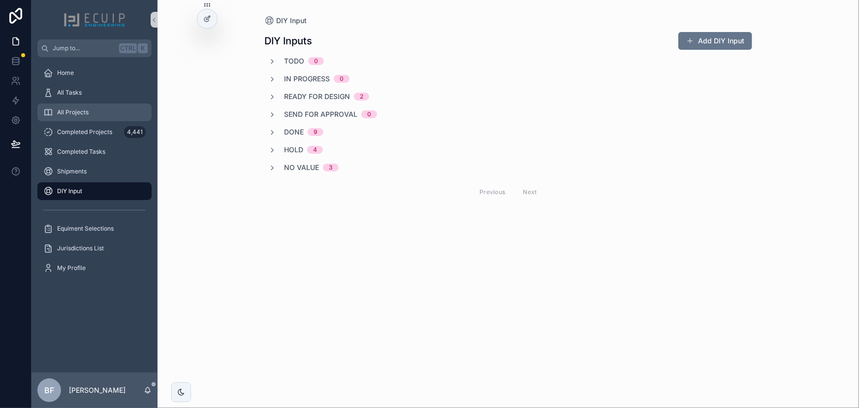
click at [90, 115] on div "All Projects" at bounding box center [94, 112] width 102 height 16
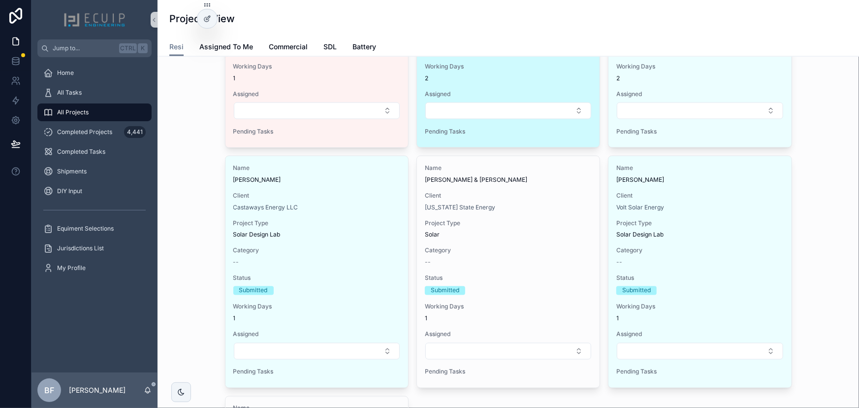
scroll to position [716, 0]
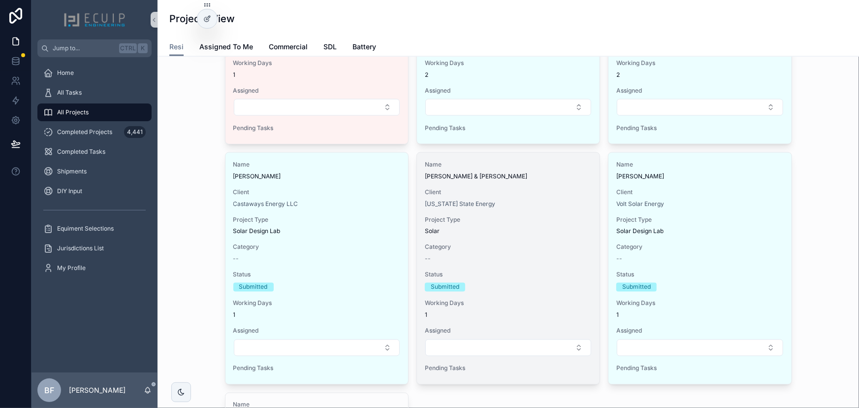
click at [543, 180] on div "Name Suzanne & Scott powers Client Florida State Energy Project Type Solar Cate…" at bounding box center [508, 268] width 183 height 231
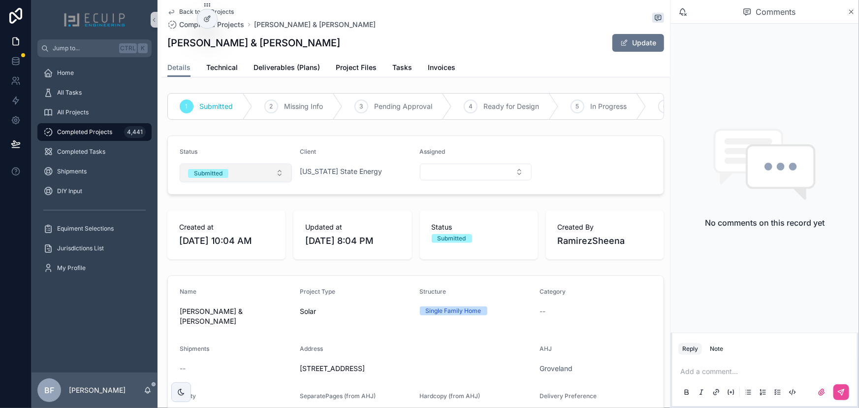
drag, startPoint x: 233, startPoint y: 179, endPoint x: 239, endPoint y: 179, distance: 5.9
click at [234, 178] on button "Submitted" at bounding box center [236, 172] width 112 height 19
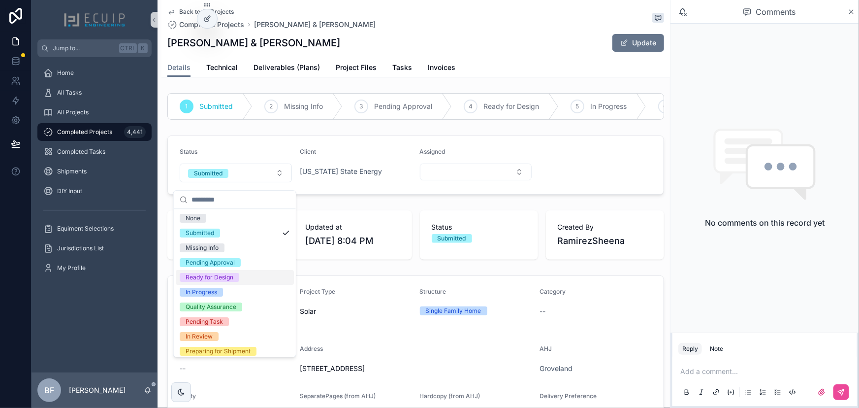
click at [215, 276] on div "Ready for Design" at bounding box center [210, 277] width 48 height 9
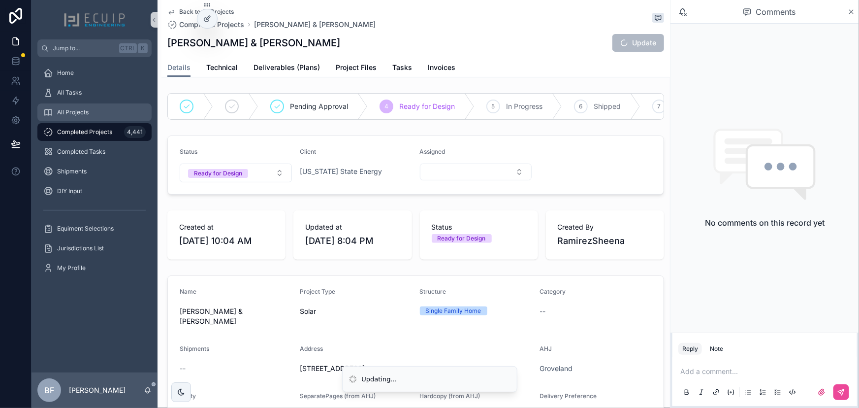
click at [91, 113] on div "All Projects" at bounding box center [94, 112] width 102 height 16
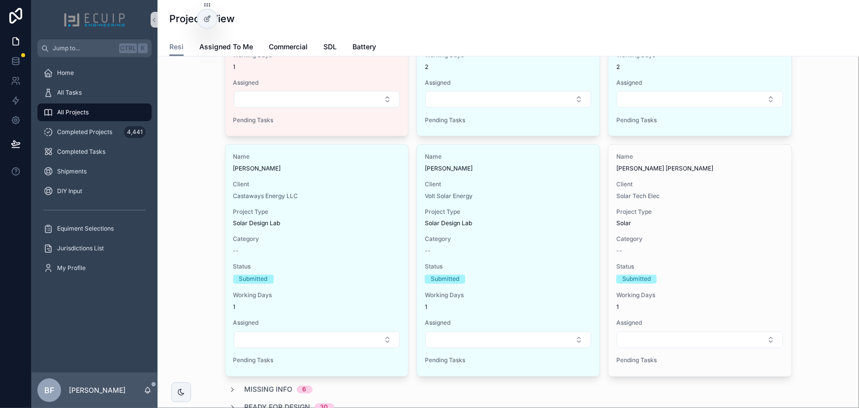
scroll to position [761, 0]
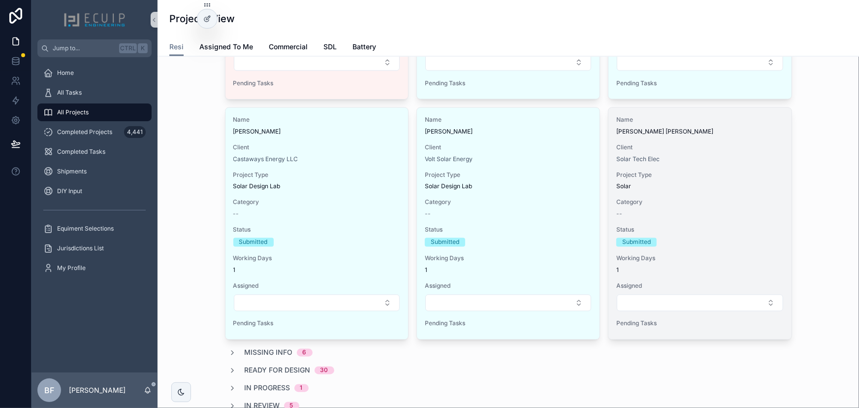
click at [714, 138] on div "Name David Kuo Ching Chen Client Solar Tech Elec Project Type Solar Category --…" at bounding box center [700, 223] width 183 height 231
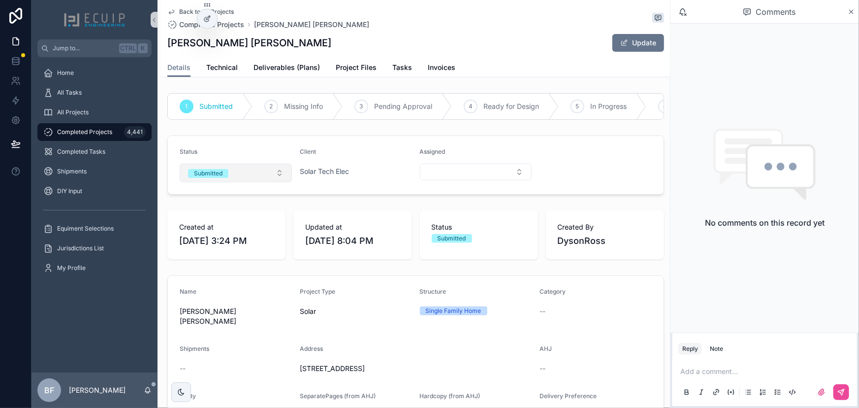
click at [232, 182] on button "Submitted" at bounding box center [236, 172] width 112 height 19
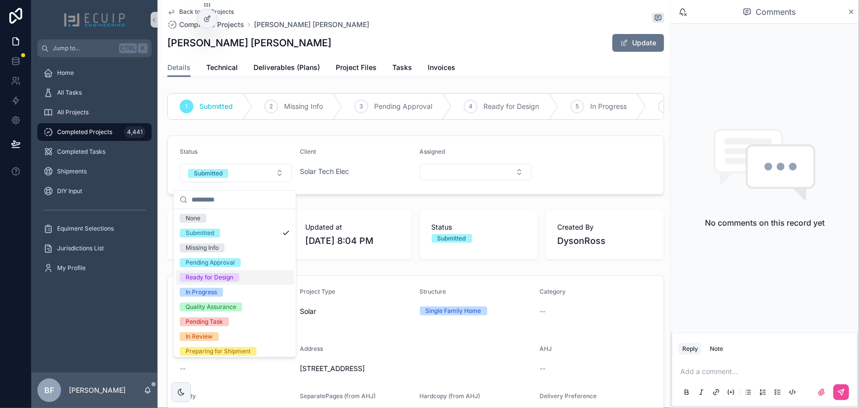
click at [223, 276] on div "Ready for Design" at bounding box center [210, 277] width 48 height 9
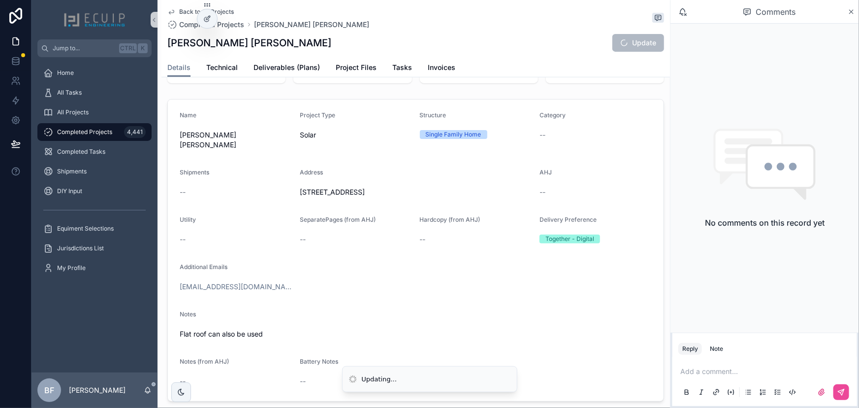
scroll to position [224, 0]
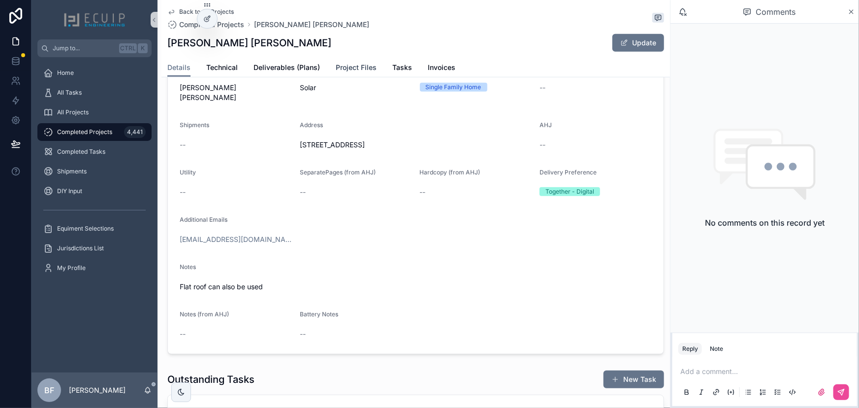
click at [343, 71] on span "Project Files" at bounding box center [356, 68] width 41 height 10
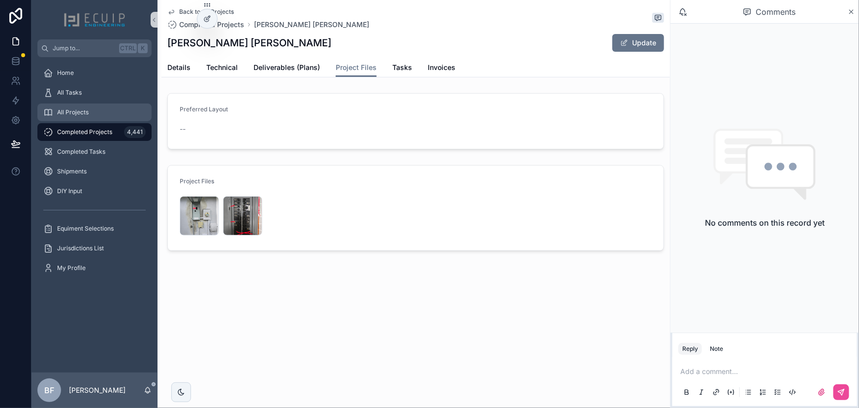
click at [98, 110] on div "All Projects" at bounding box center [94, 112] width 102 height 16
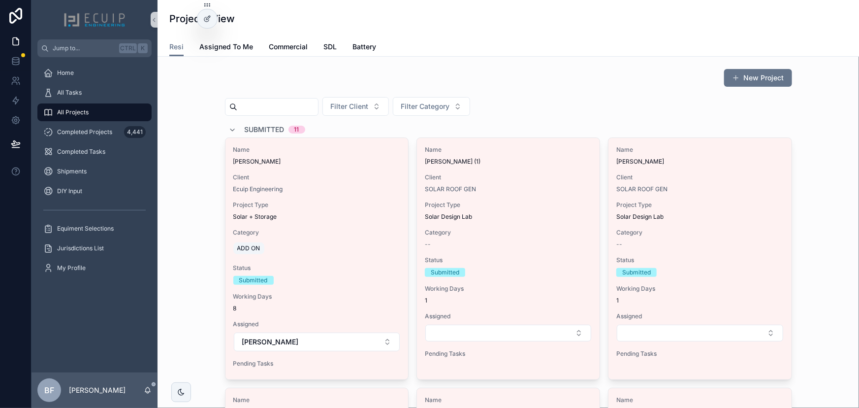
click at [240, 125] on div "Submitted 11" at bounding box center [267, 130] width 76 height 16
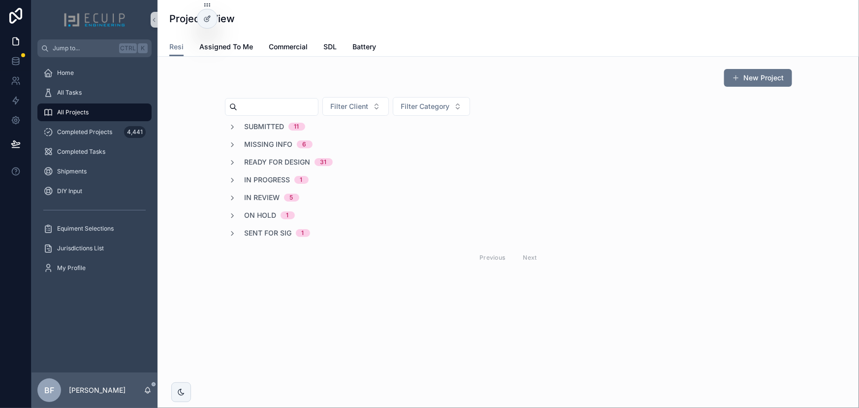
click at [242, 183] on div "In Progress 1" at bounding box center [269, 180] width 80 height 10
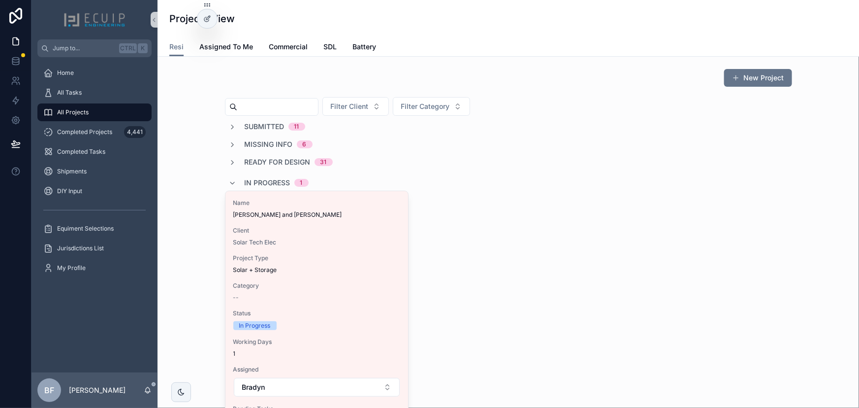
click at [245, 183] on span "In Progress" at bounding box center [268, 183] width 46 height 10
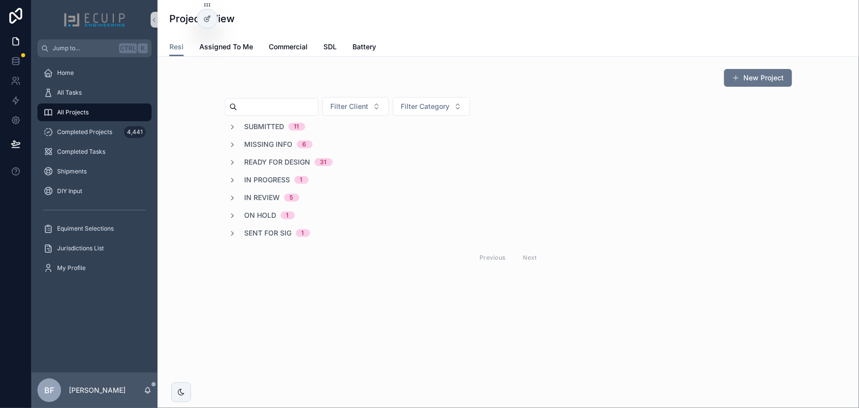
click at [251, 232] on span "Sent for Sig" at bounding box center [268, 233] width 47 height 10
click at [251, 232] on span "Sent for Sig" at bounding box center [268, 236] width 47 height 10
drag, startPoint x: 88, startPoint y: 97, endPoint x: 92, endPoint y: 101, distance: 6.3
click at [88, 97] on div "All Tasks" at bounding box center [94, 93] width 102 height 16
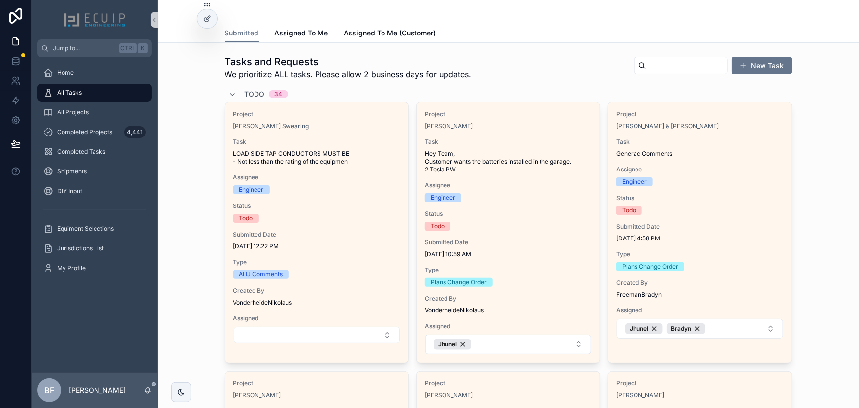
click at [249, 93] on span "Todo" at bounding box center [255, 94] width 20 height 10
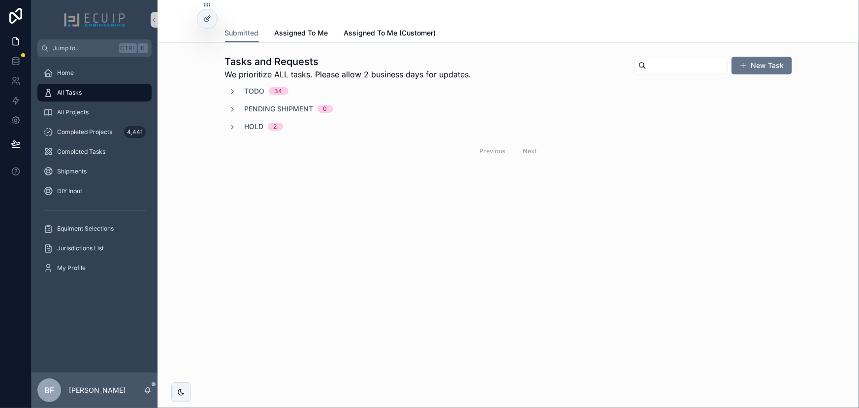
click at [234, 189] on div "Tasks and Requests We prioritize ALL tasks. Please allow 2 business days for up…" at bounding box center [509, 136] width 702 height 187
drag, startPoint x: 98, startPoint y: 118, endPoint x: 111, endPoint y: 121, distance: 13.1
click at [98, 118] on div "All Projects" at bounding box center [94, 112] width 102 height 16
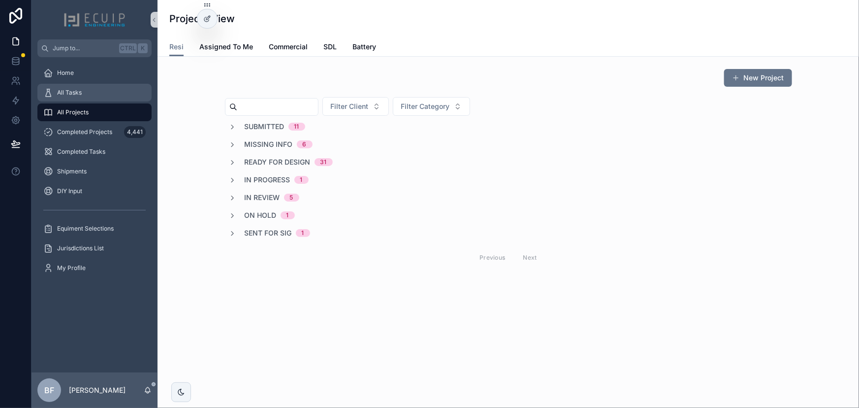
click at [91, 95] on div "All Tasks" at bounding box center [94, 93] width 102 height 16
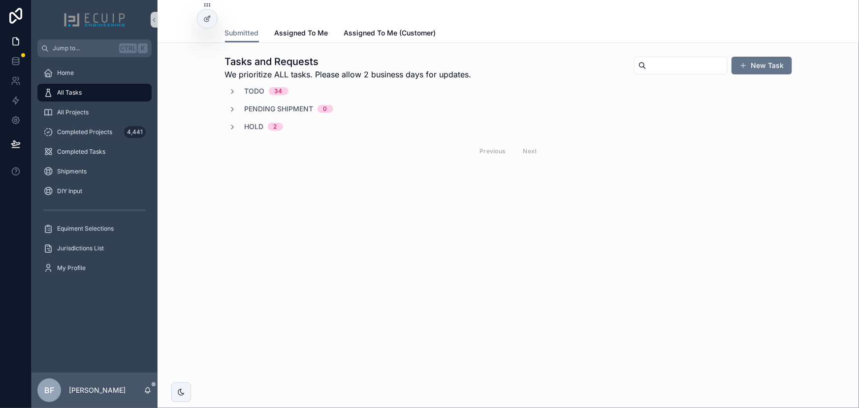
click at [257, 93] on span "Todo" at bounding box center [255, 91] width 20 height 10
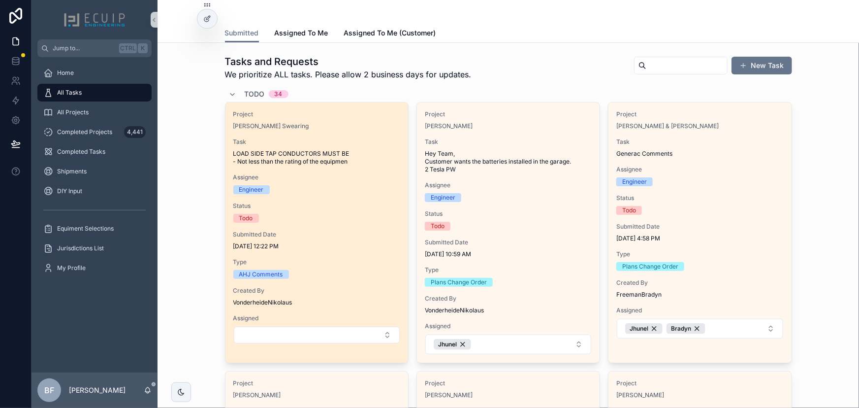
click at [355, 148] on div "Task LOAD SIDE TAP CONDUCTORS MUST BE - Not less than the rating of the equipmen" at bounding box center [316, 152] width 167 height 28
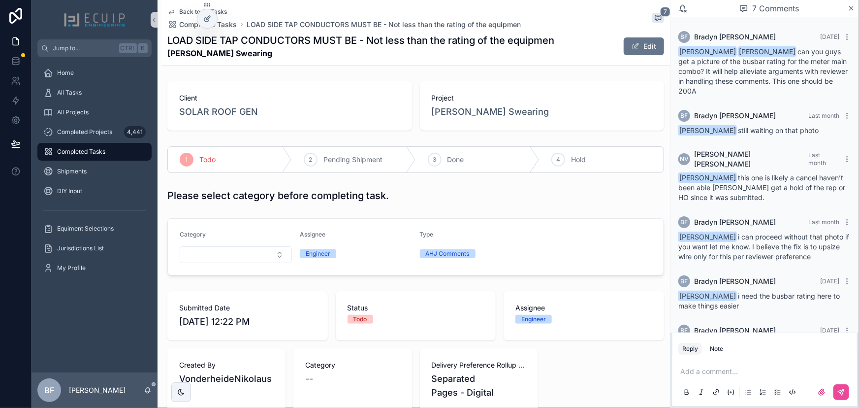
scroll to position [157, 0]
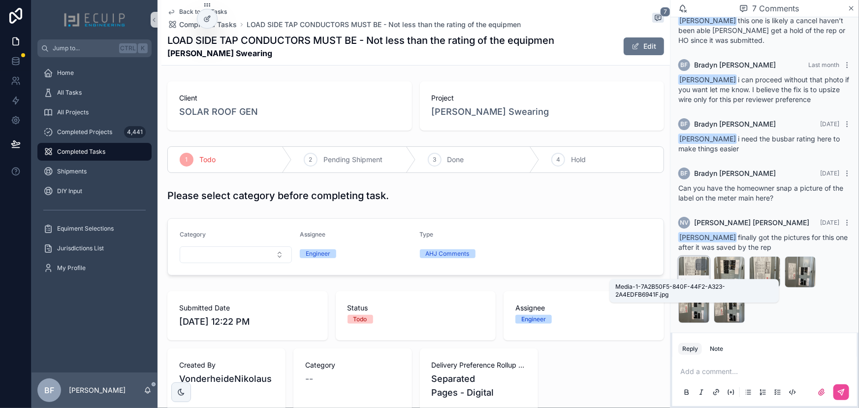
click at [687, 277] on span "Media-1-7A2B50F5-840F-44F2-A323-2A4EDFB6941F" at bounding box center [689, 281] width 17 height 8
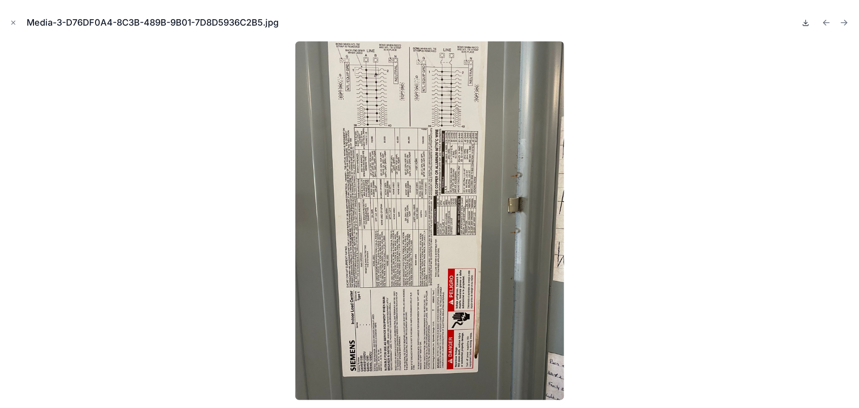
click at [809, 23] on icon at bounding box center [806, 23] width 8 height 8
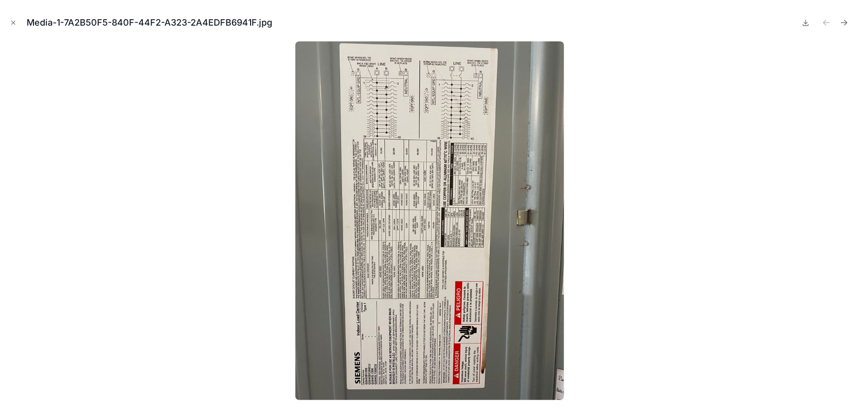
click at [19, 21] on div "Media-1-7A2B50F5-840F-44F2-A323-2A4EDFB6941F.jpg" at bounding box center [430, 23] width 844 height 30
click at [16, 22] on icon "Close modal" at bounding box center [13, 22] width 7 height 7
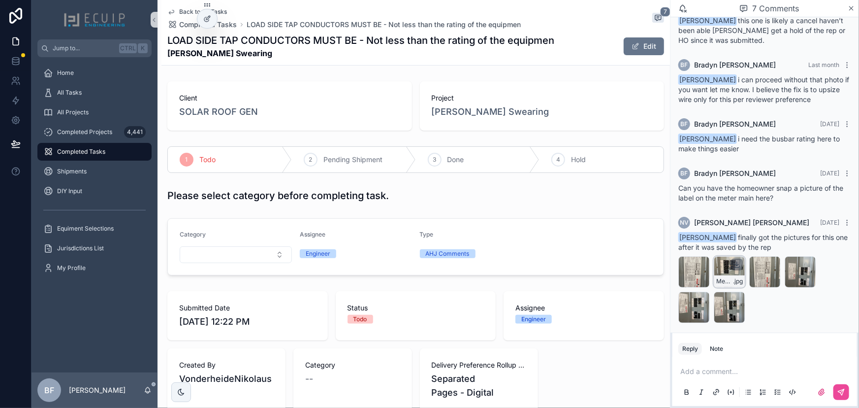
click at [737, 262] on icon "scrollable content" at bounding box center [737, 264] width 0 height 4
click at [735, 373] on p "scrollable content" at bounding box center [767, 371] width 173 height 10
click at [87, 90] on div "All Tasks" at bounding box center [94, 93] width 102 height 16
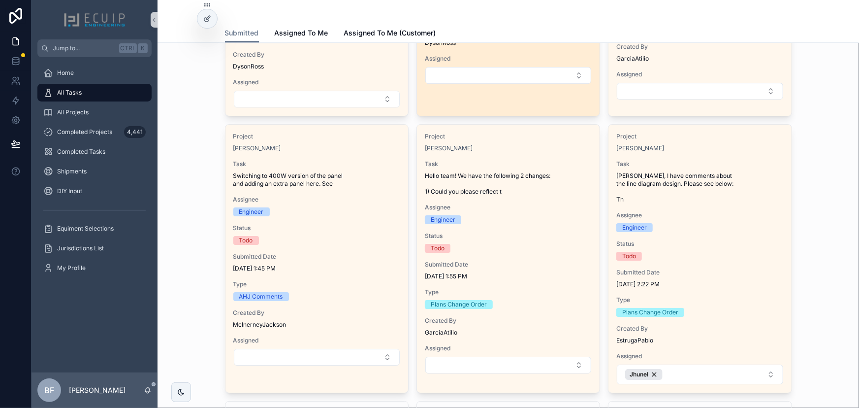
scroll to position [1611, 0]
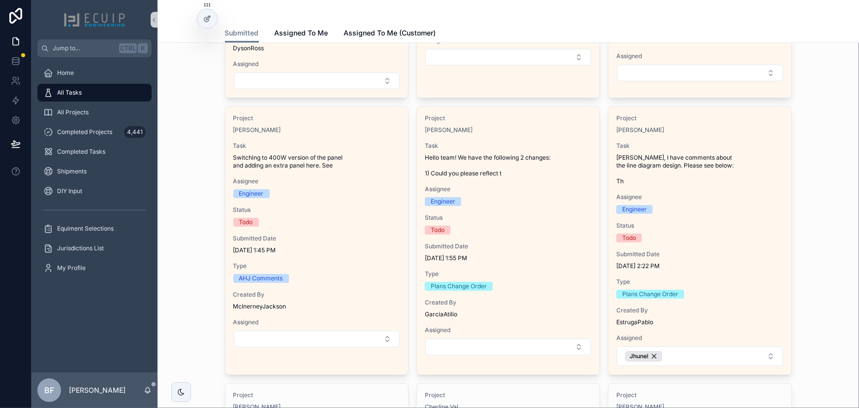
click at [90, 102] on div "All Projects" at bounding box center [95, 112] width 126 height 20
click at [90, 110] on div "All Projects" at bounding box center [94, 112] width 102 height 16
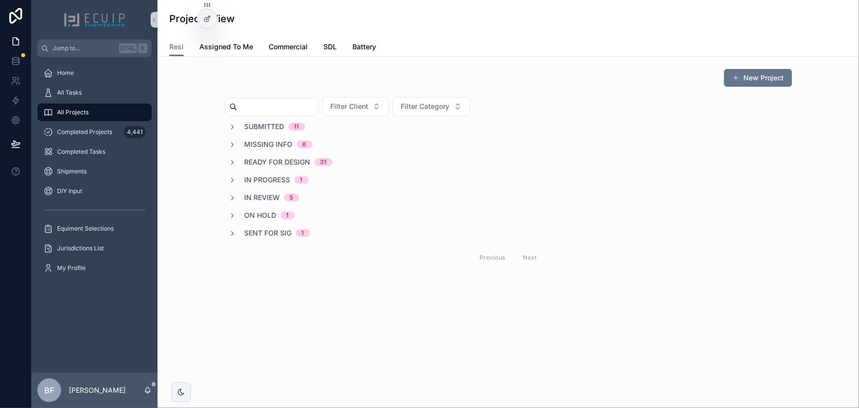
click at [258, 157] on span "Ready for Design" at bounding box center [278, 162] width 66 height 10
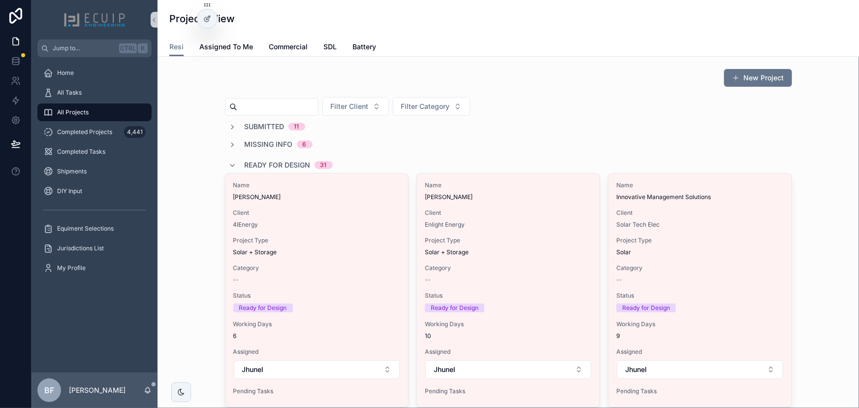
click at [269, 128] on span "Submitted" at bounding box center [265, 127] width 40 height 10
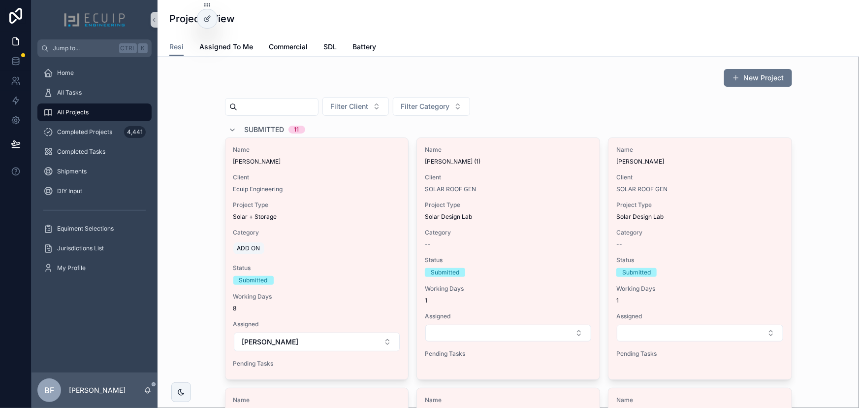
click at [265, 125] on span "Submitted" at bounding box center [265, 130] width 40 height 10
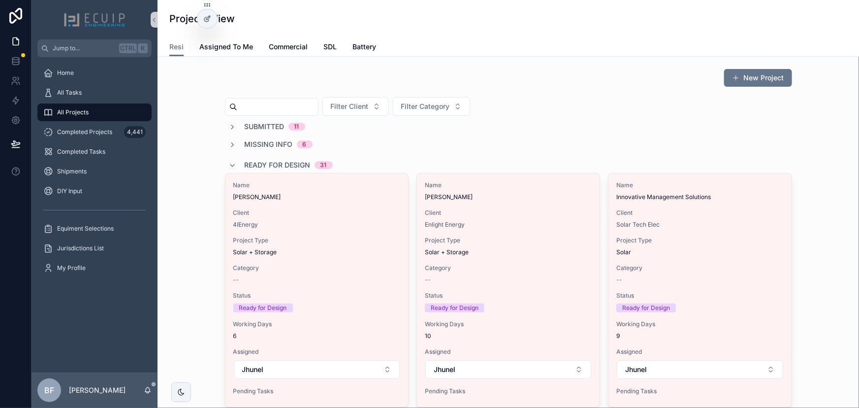
click at [255, 123] on span "Submitted" at bounding box center [265, 127] width 40 height 10
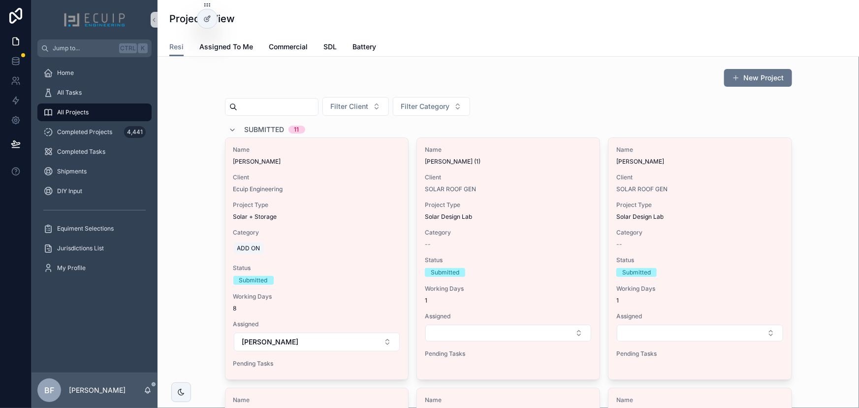
click at [255, 123] on div "Submitted 11" at bounding box center [275, 130] width 61 height 16
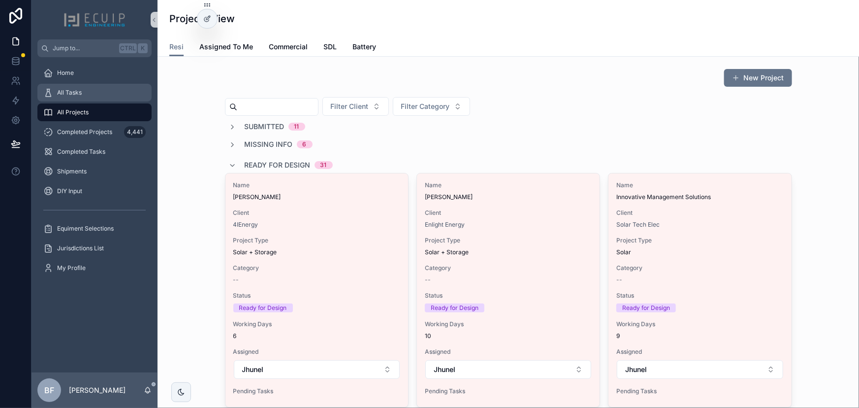
click at [97, 85] on div "All Tasks" at bounding box center [94, 93] width 102 height 16
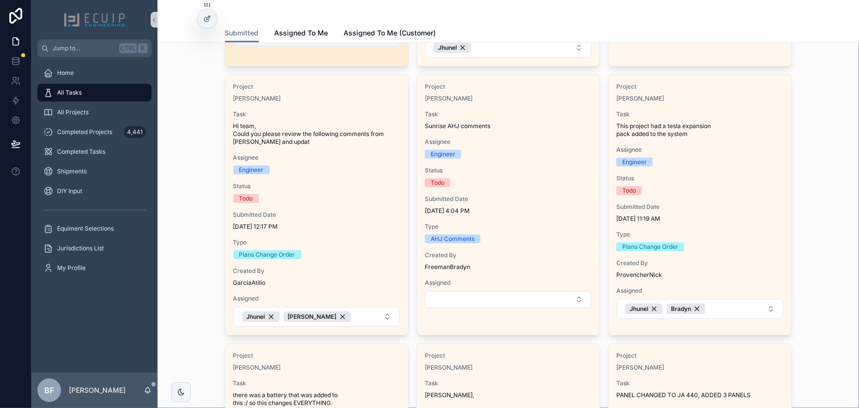
scroll to position [268, 0]
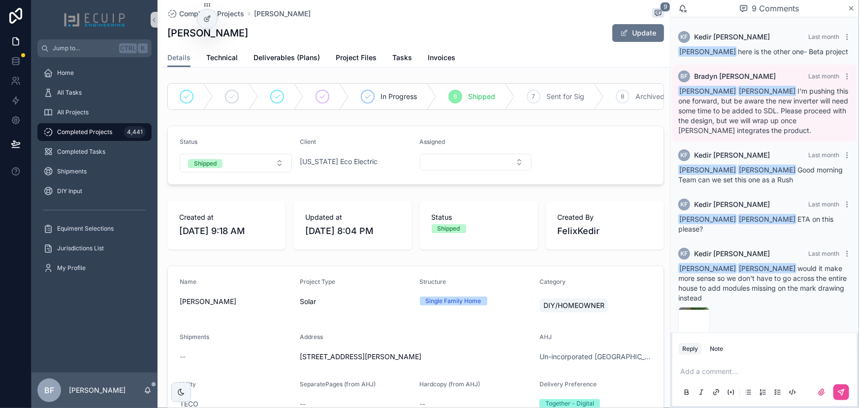
scroll to position [239, 0]
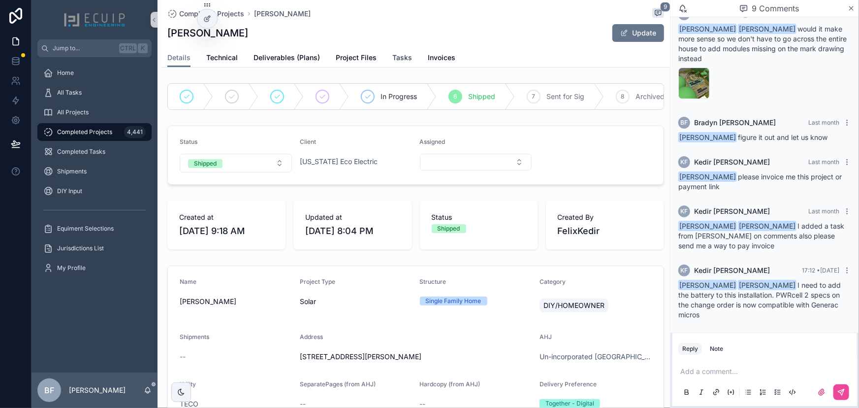
click at [403, 59] on span "Tasks" at bounding box center [402, 58] width 20 height 10
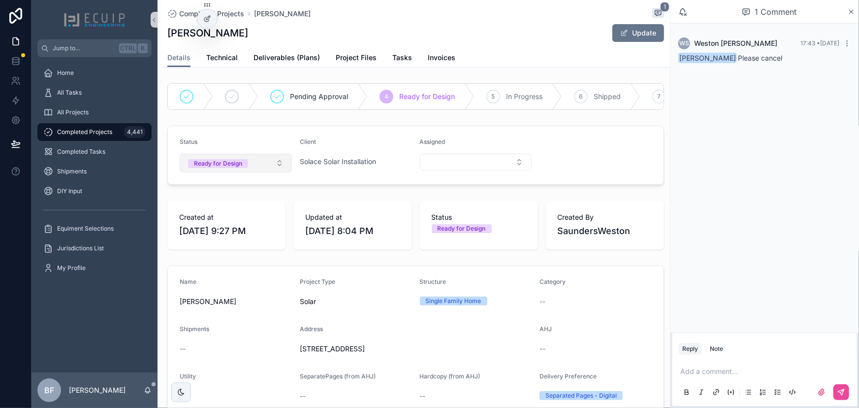
click at [251, 166] on button "Ready for Design" at bounding box center [236, 163] width 112 height 19
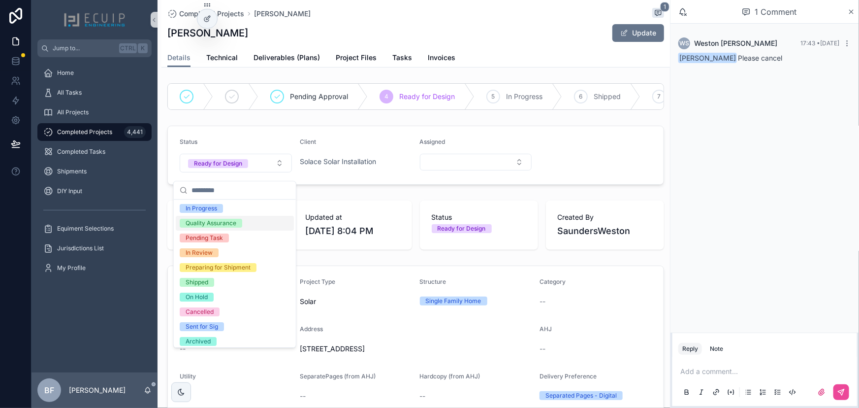
scroll to position [77, 0]
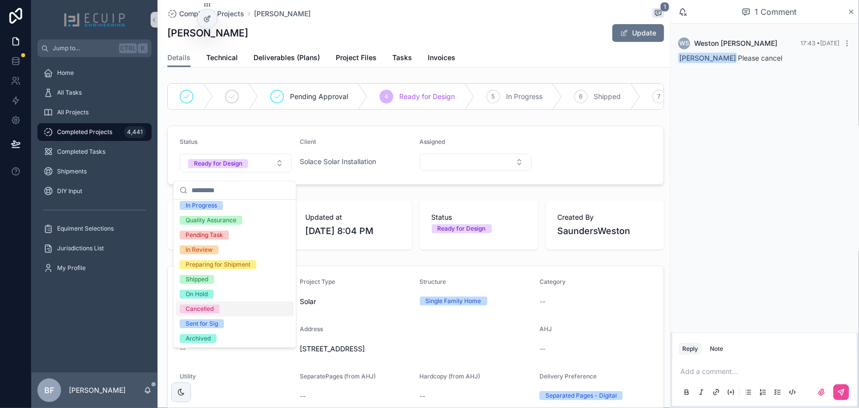
click at [203, 305] on div "Cancelled" at bounding box center [200, 308] width 28 height 9
